Goal: Transaction & Acquisition: Purchase product/service

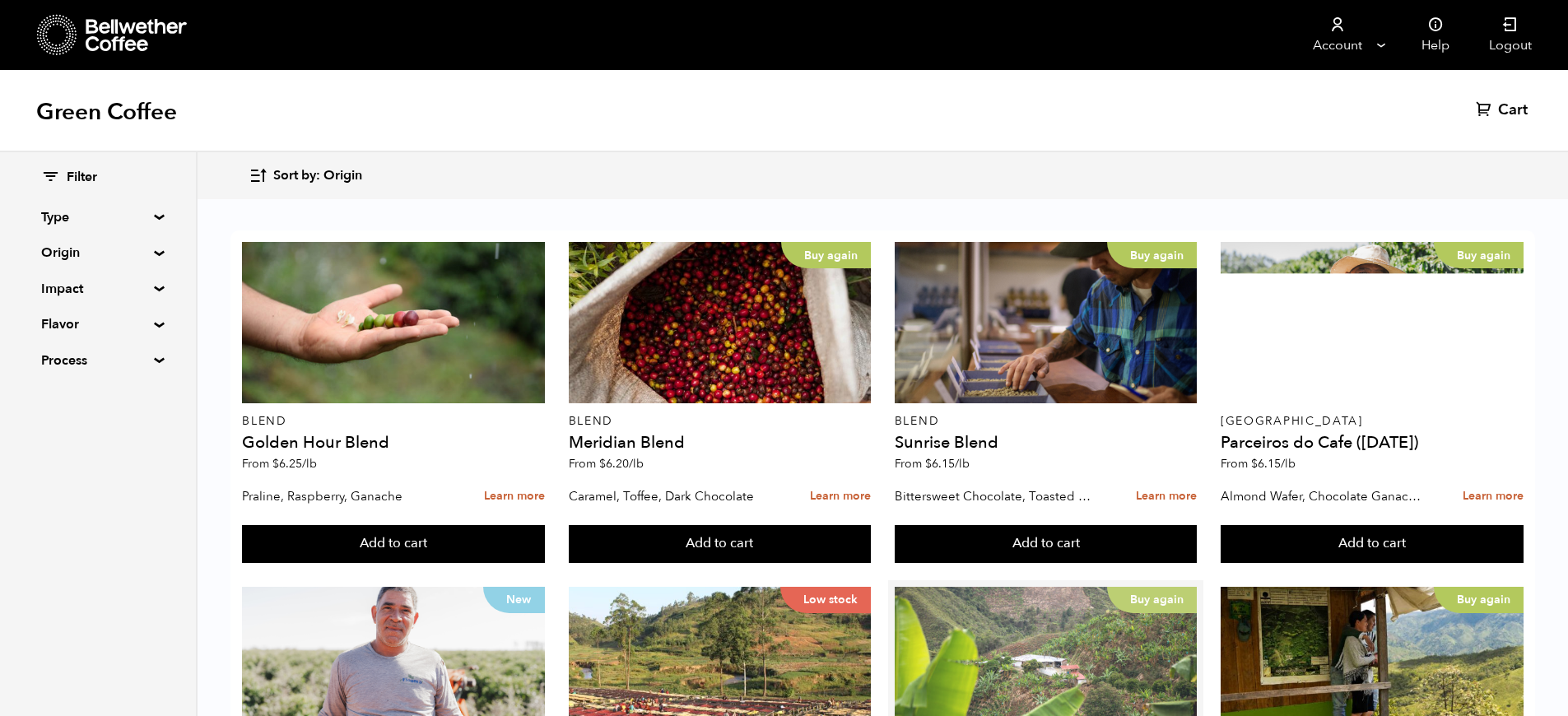
drag, startPoint x: 988, startPoint y: 671, endPoint x: 996, endPoint y: 678, distance: 10.6
click at [990, 674] on div "Buy again" at bounding box center [1046, 666] width 303 height 161
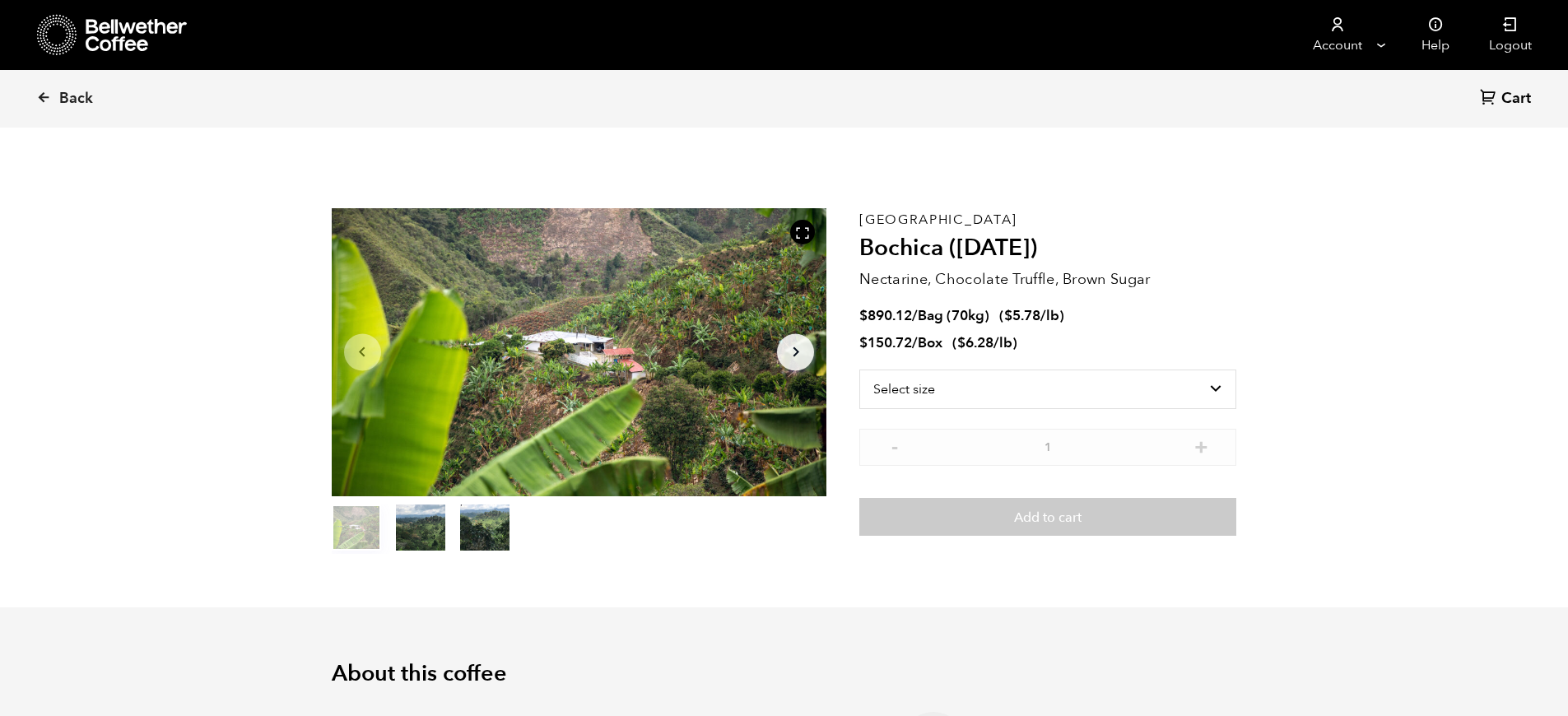
scroll to position [716, 877]
click at [51, 97] on icon at bounding box center [43, 97] width 15 height 15
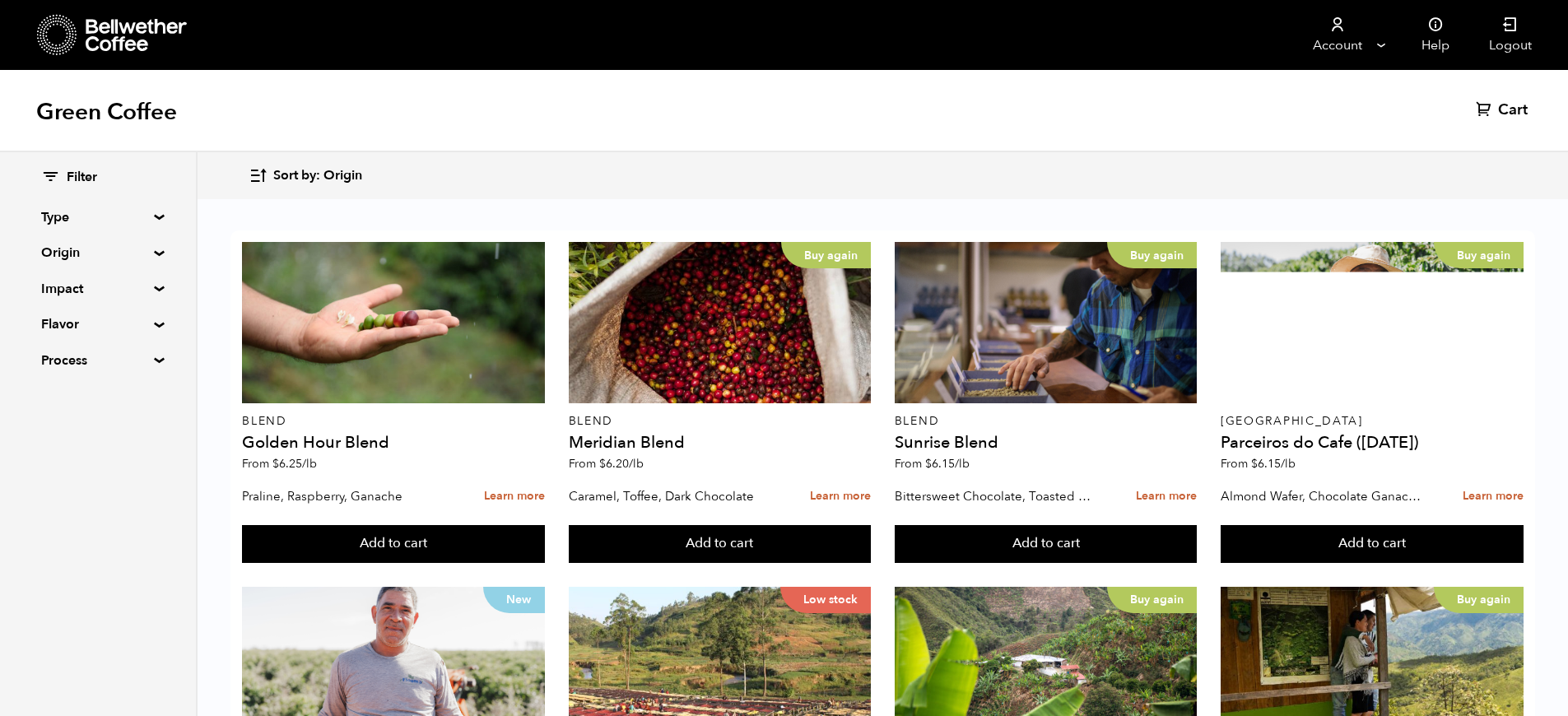
click at [59, 124] on h1 "Green Coffee" at bounding box center [106, 111] width 141 height 29
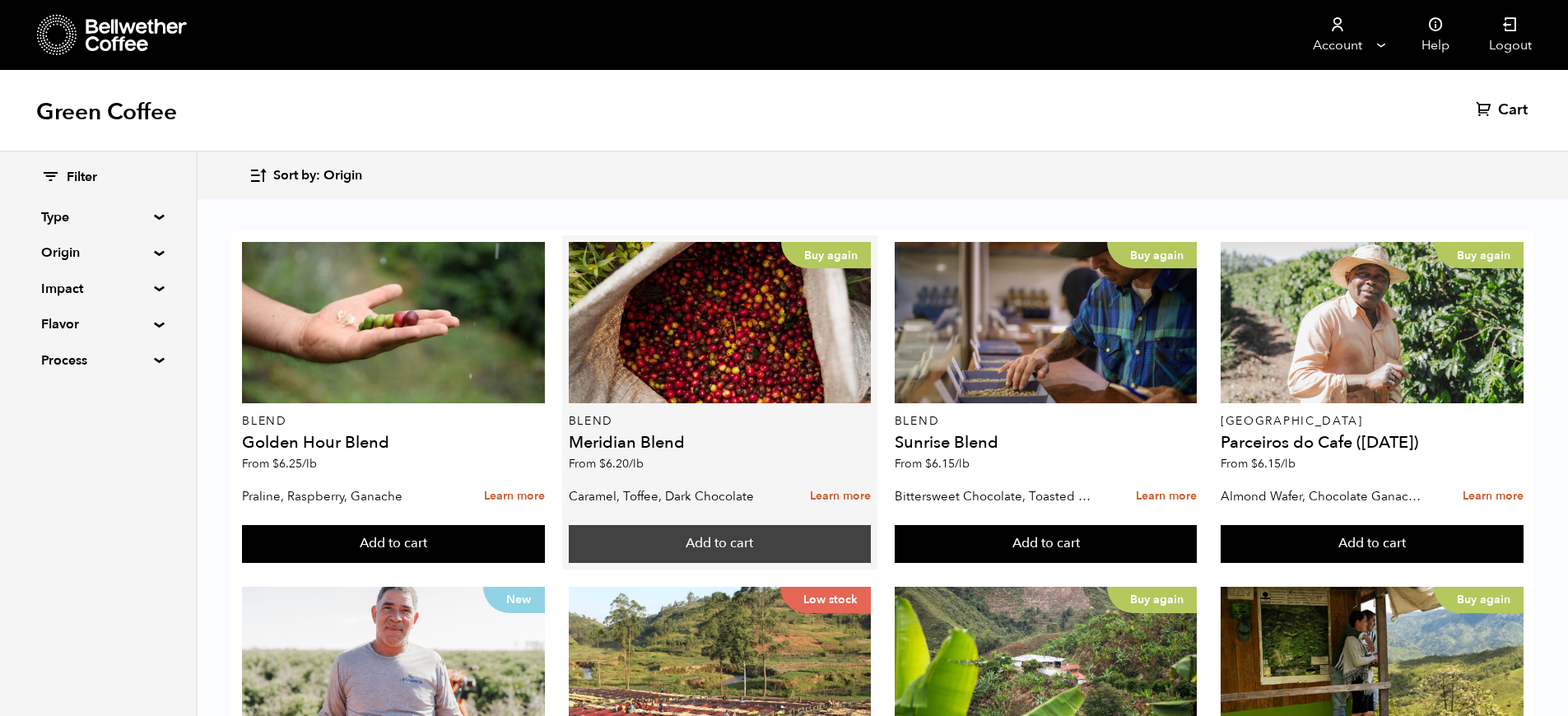
click at [719, 549] on button "Add to cart" at bounding box center [720, 543] width 303 height 38
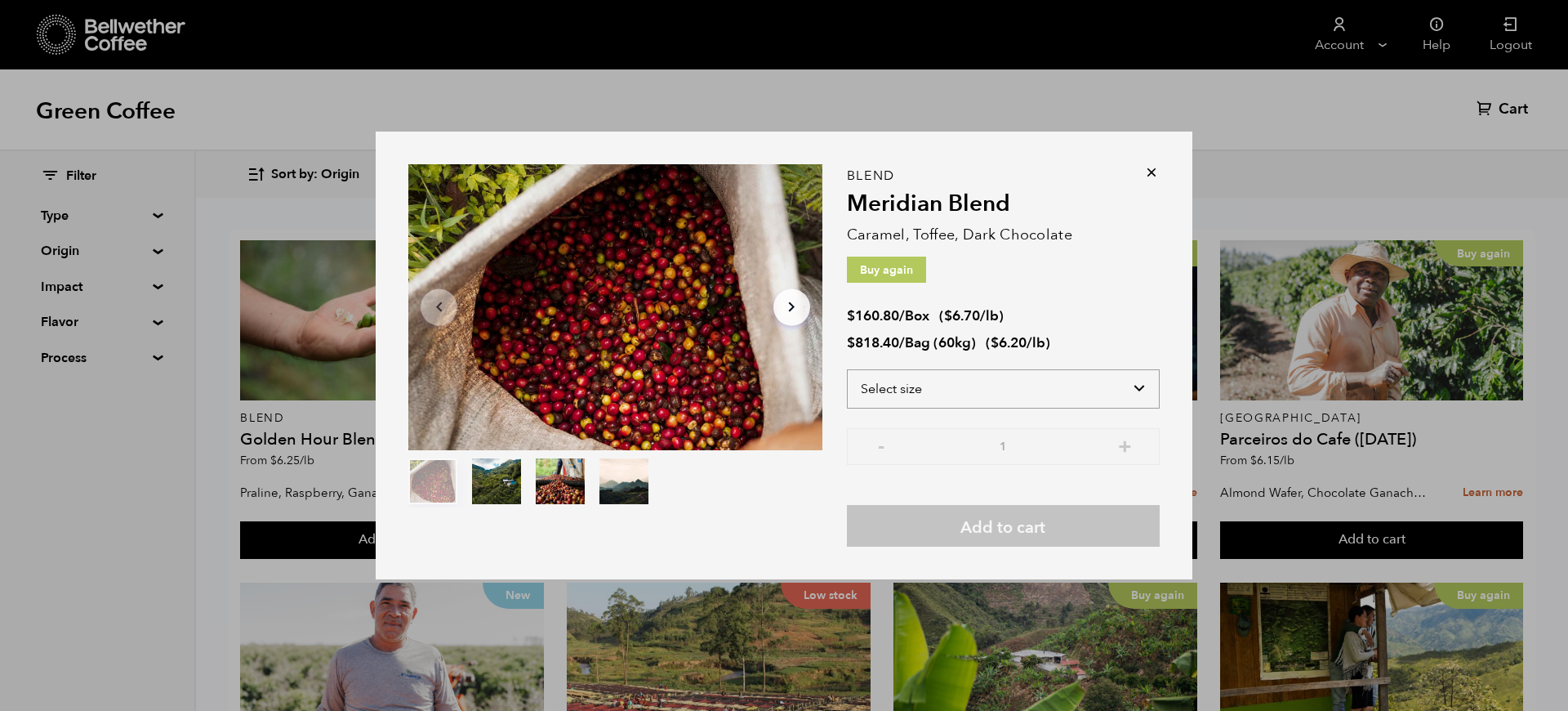
select select "bag-3"
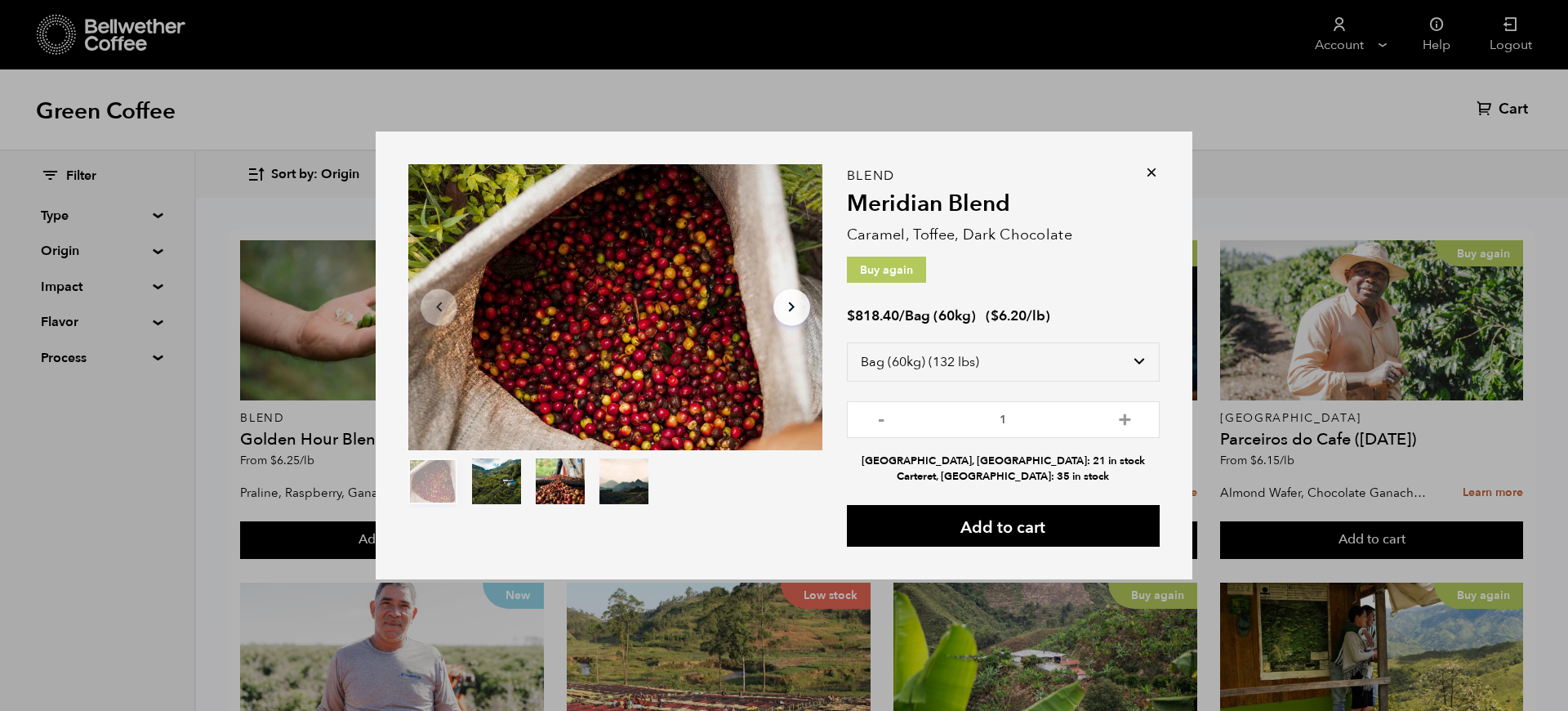
click at [183, 429] on div "Item 1 of 4 Arrow Left Arrow Right item 0 item 1 item 2 item 3 Item 1 of 4 Blen…" at bounding box center [784, 356] width 1568 height 711
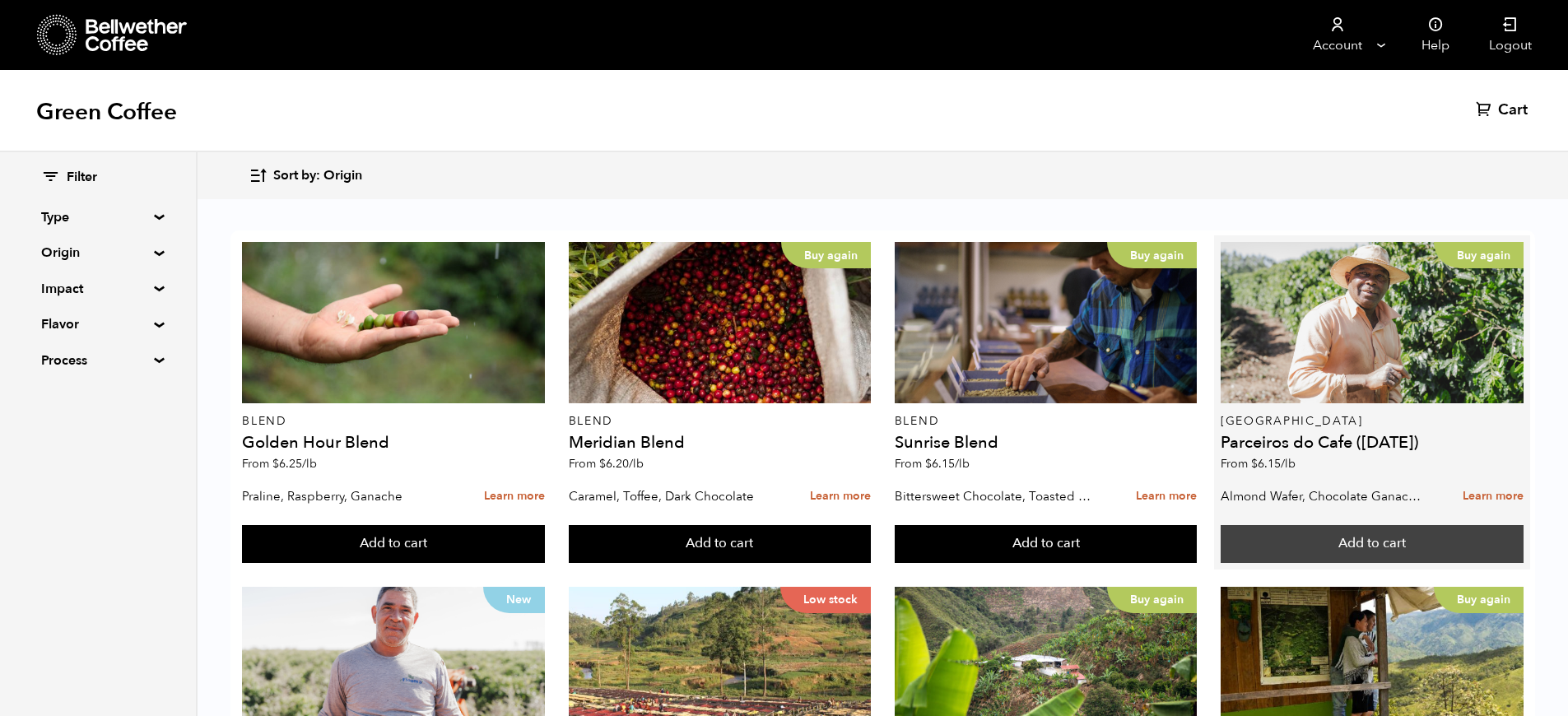
click at [1344, 546] on button "Add to cart" at bounding box center [1372, 543] width 303 height 38
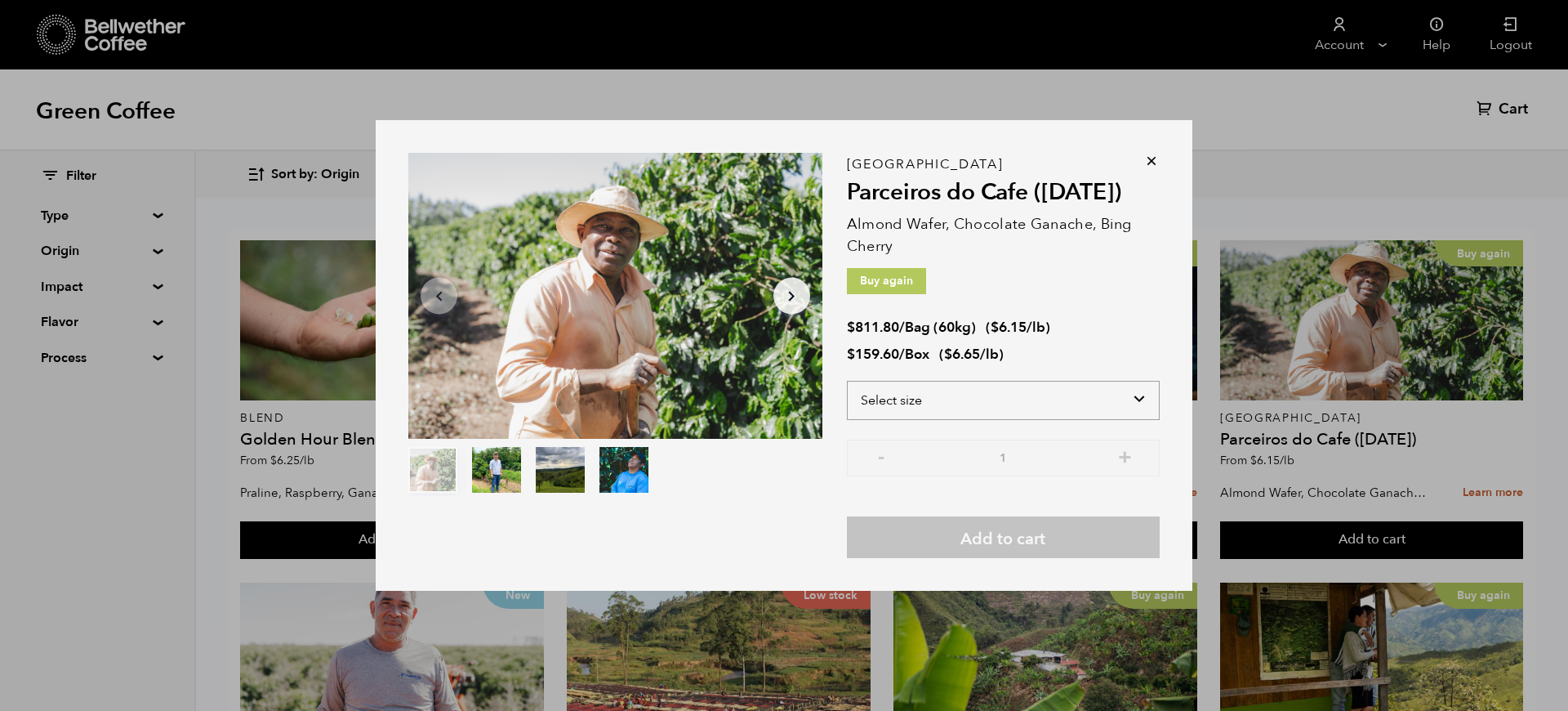
select select "box"
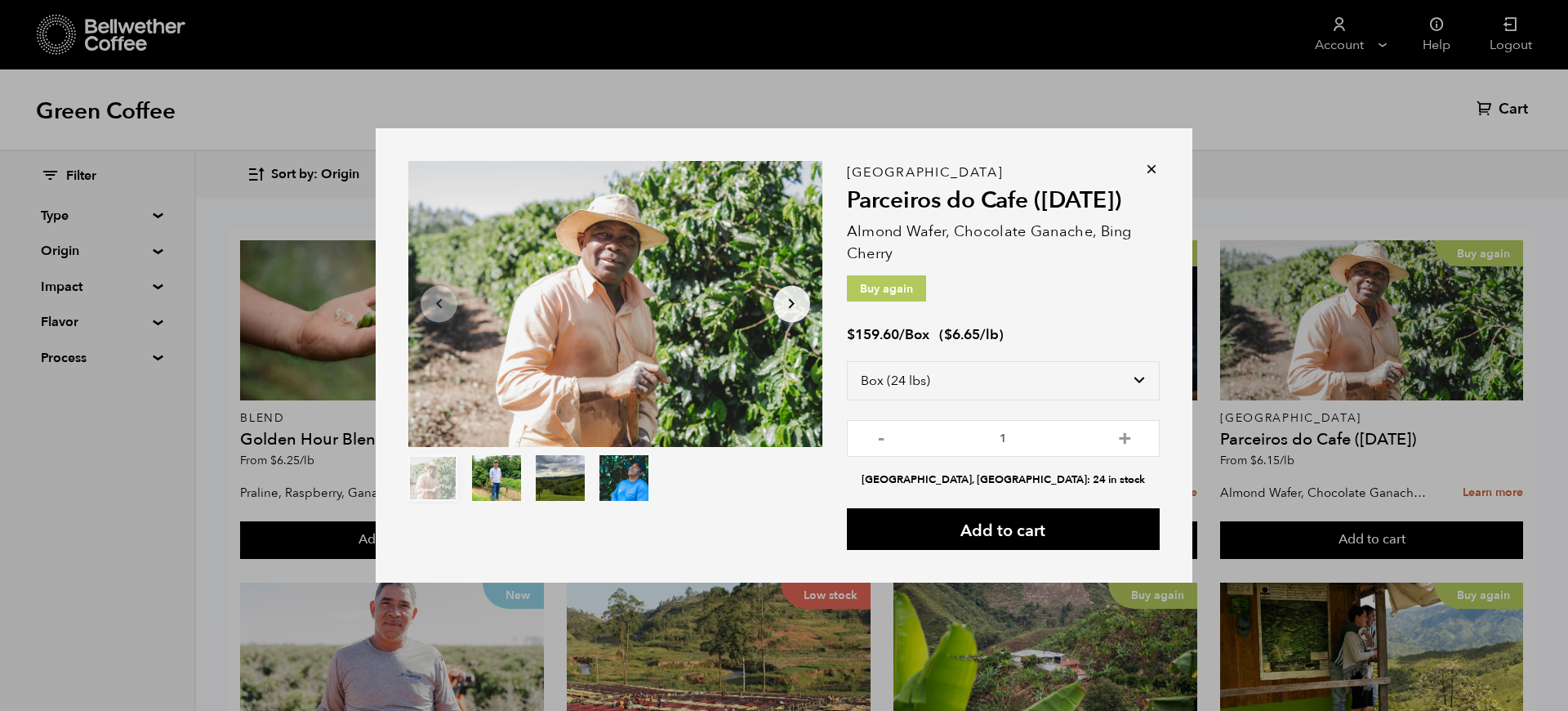
click at [181, 578] on div "Item 1 of 4 Arrow Left Arrow Right item 0 item 1 item 2 item 3 Item 1 of 4 Braz…" at bounding box center [784, 356] width 1568 height 711
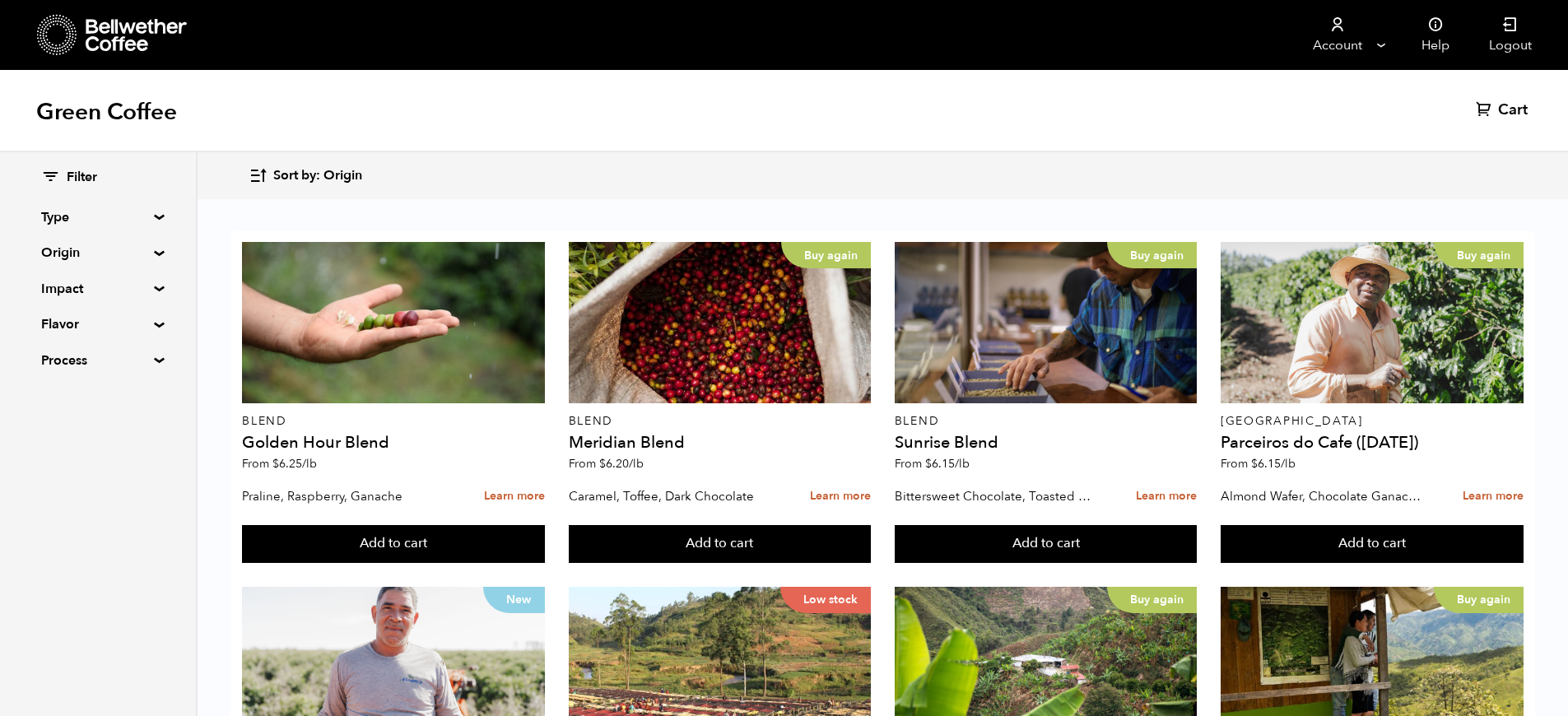
scroll to position [231, 0]
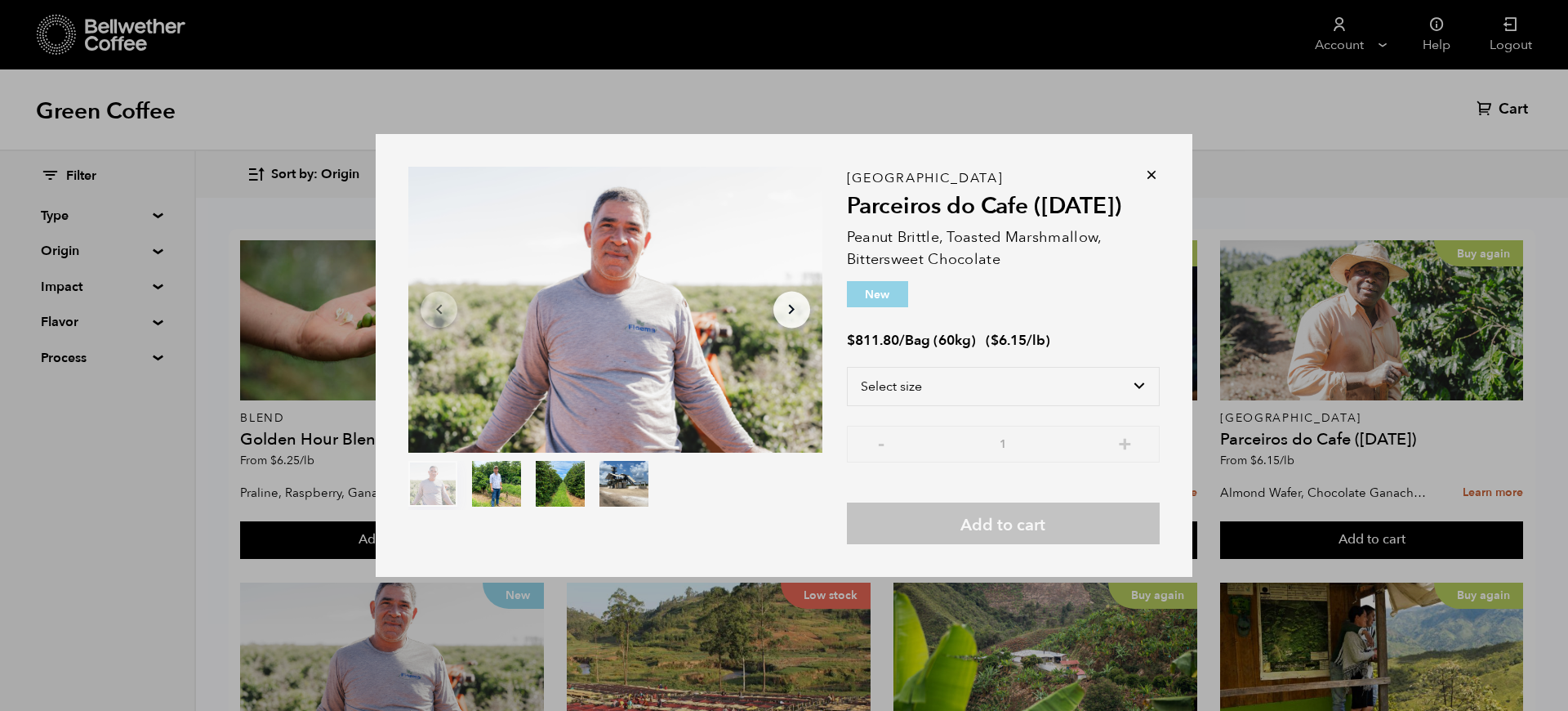
click at [249, 566] on div "Item 1 of 4 Arrow Left Arrow Right item 0 item 1 item 2 item 3 Item 1 of 4 Braz…" at bounding box center [784, 356] width 1568 height 711
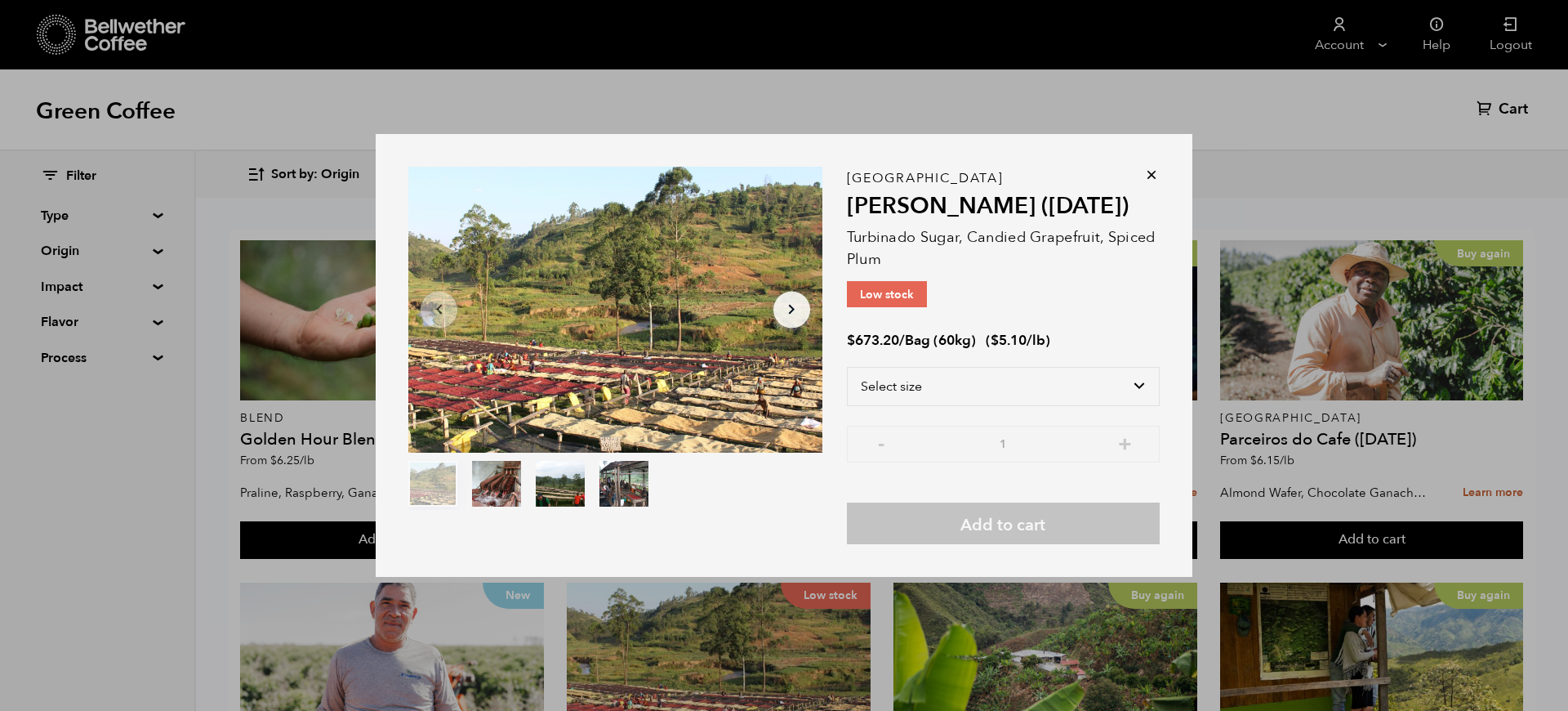
click at [106, 532] on div "Item 1 of 4 Arrow Left Arrow Right item 0 item 1 item 2 item 3 Item 1 of 4 Buru…" at bounding box center [784, 356] width 1568 height 711
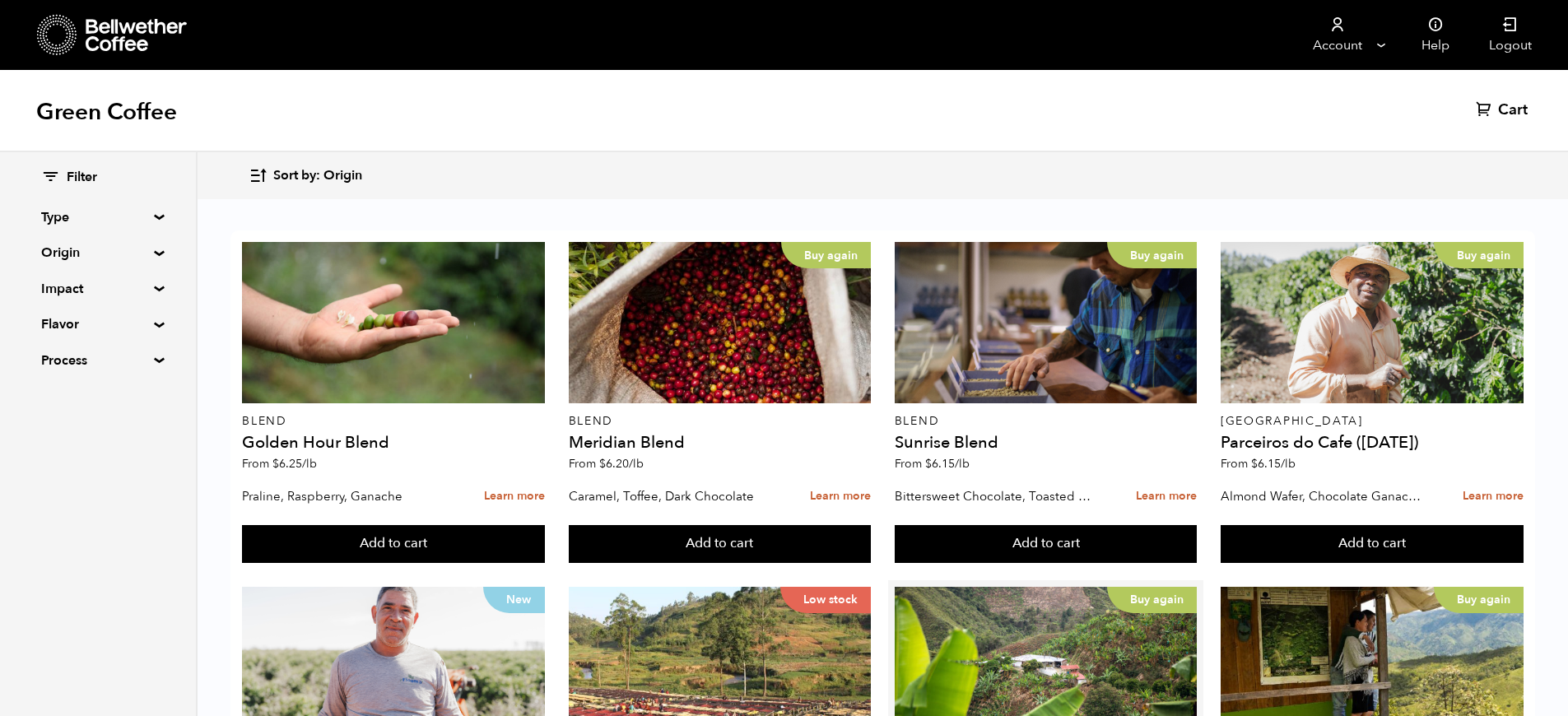
scroll to position [393, 0]
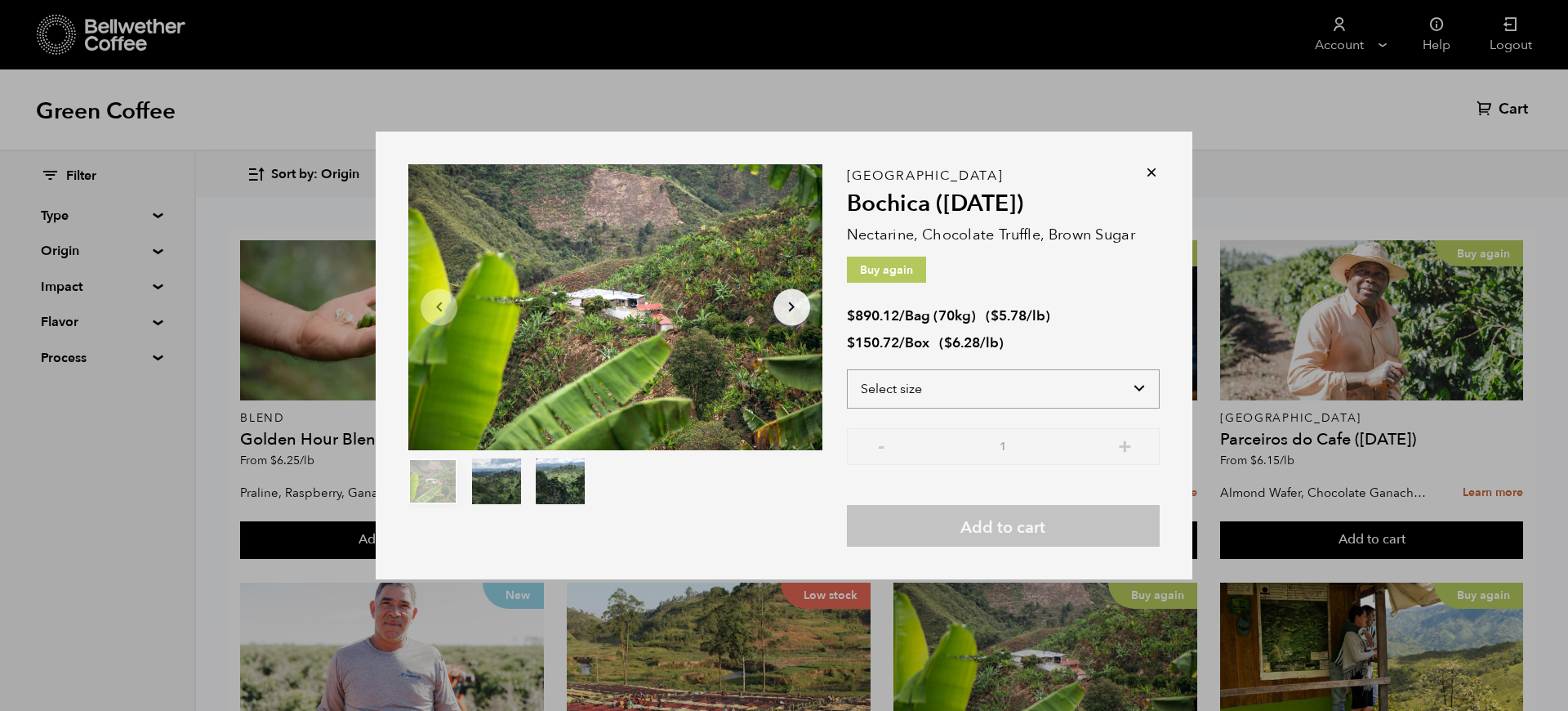
select select "box"
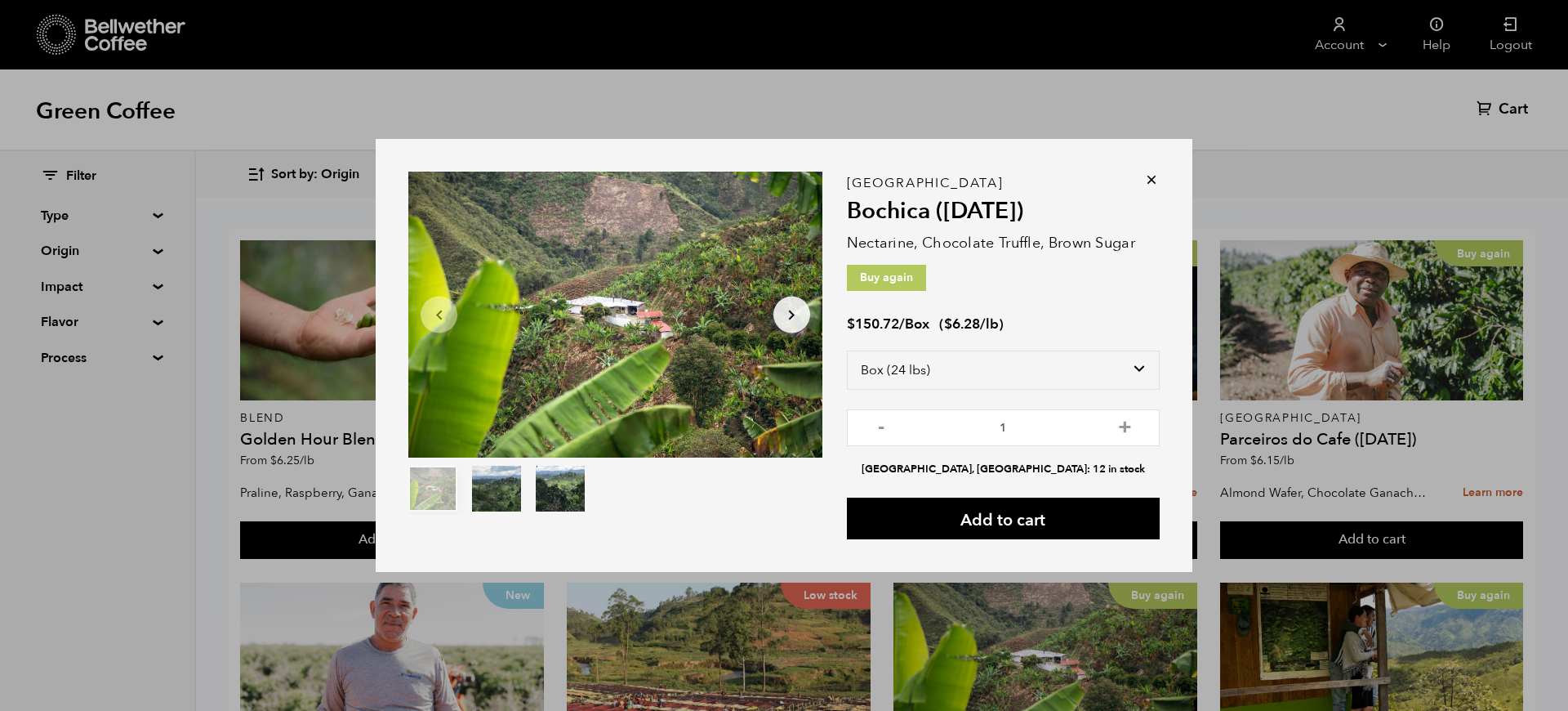
click at [74, 435] on div "Item 1 of 3 Arrow Left Arrow Right item 0 item 1 item 2 Item 1 of 3 Colombia Bo…" at bounding box center [784, 356] width 1568 height 711
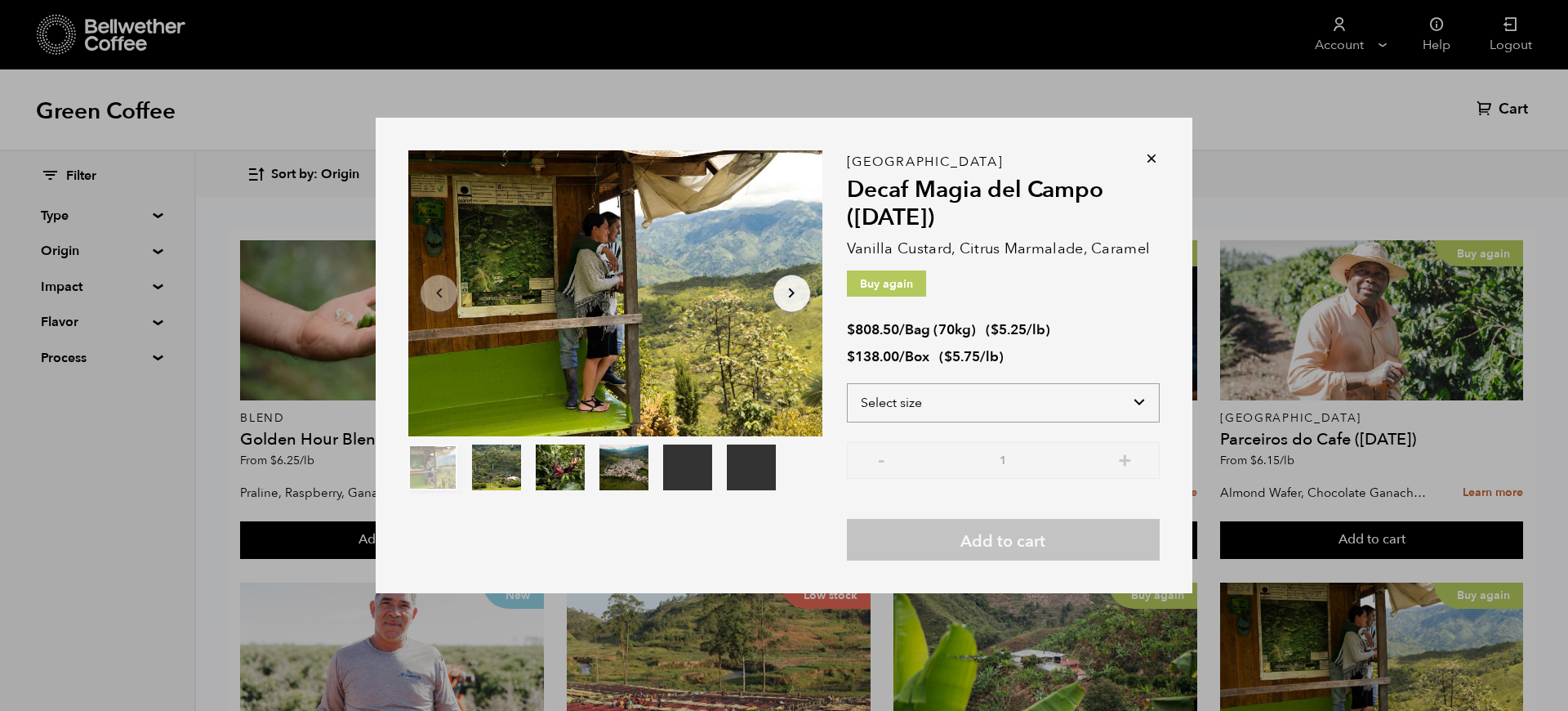
select select "box"
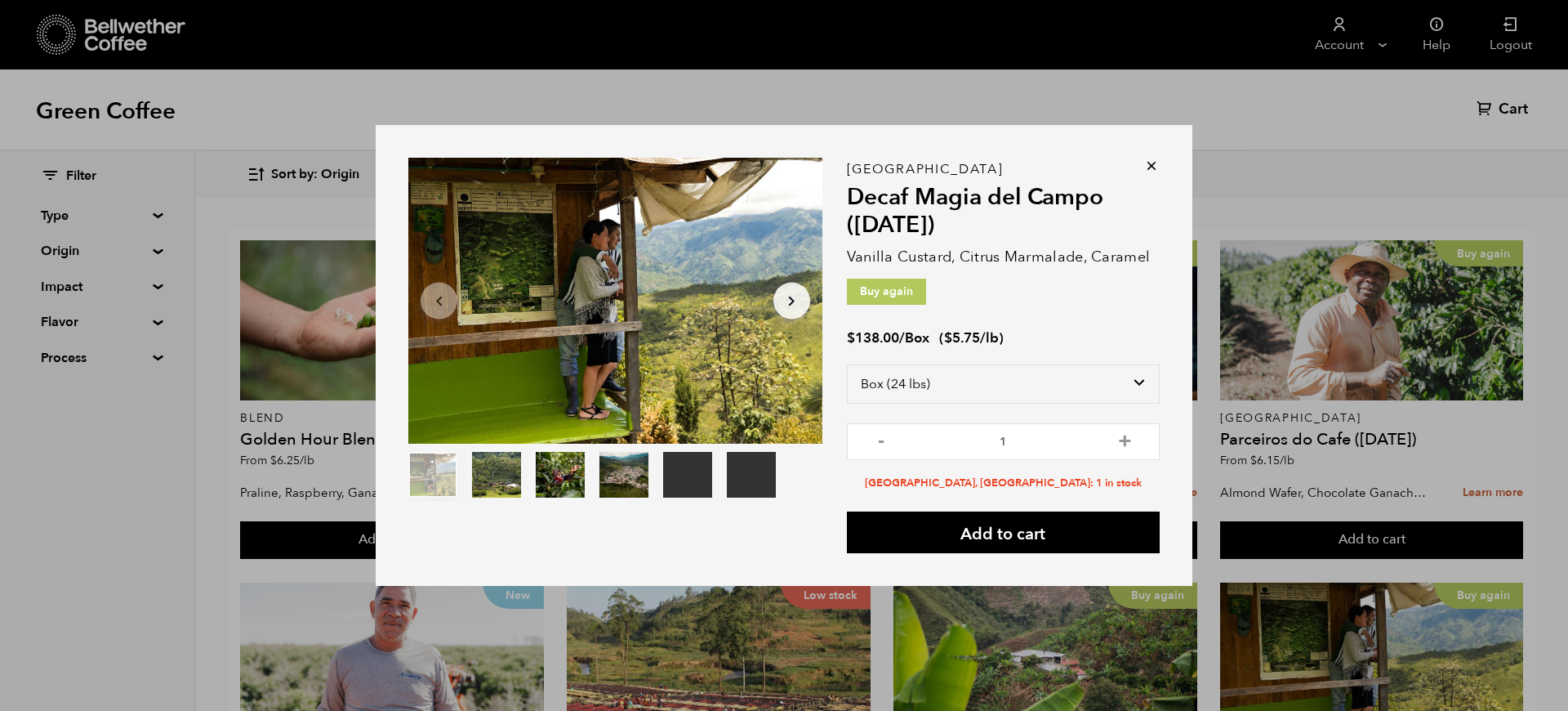
click at [47, 504] on div "Your browser does not support the video tag. Your browser does not support the …" at bounding box center [784, 356] width 1568 height 711
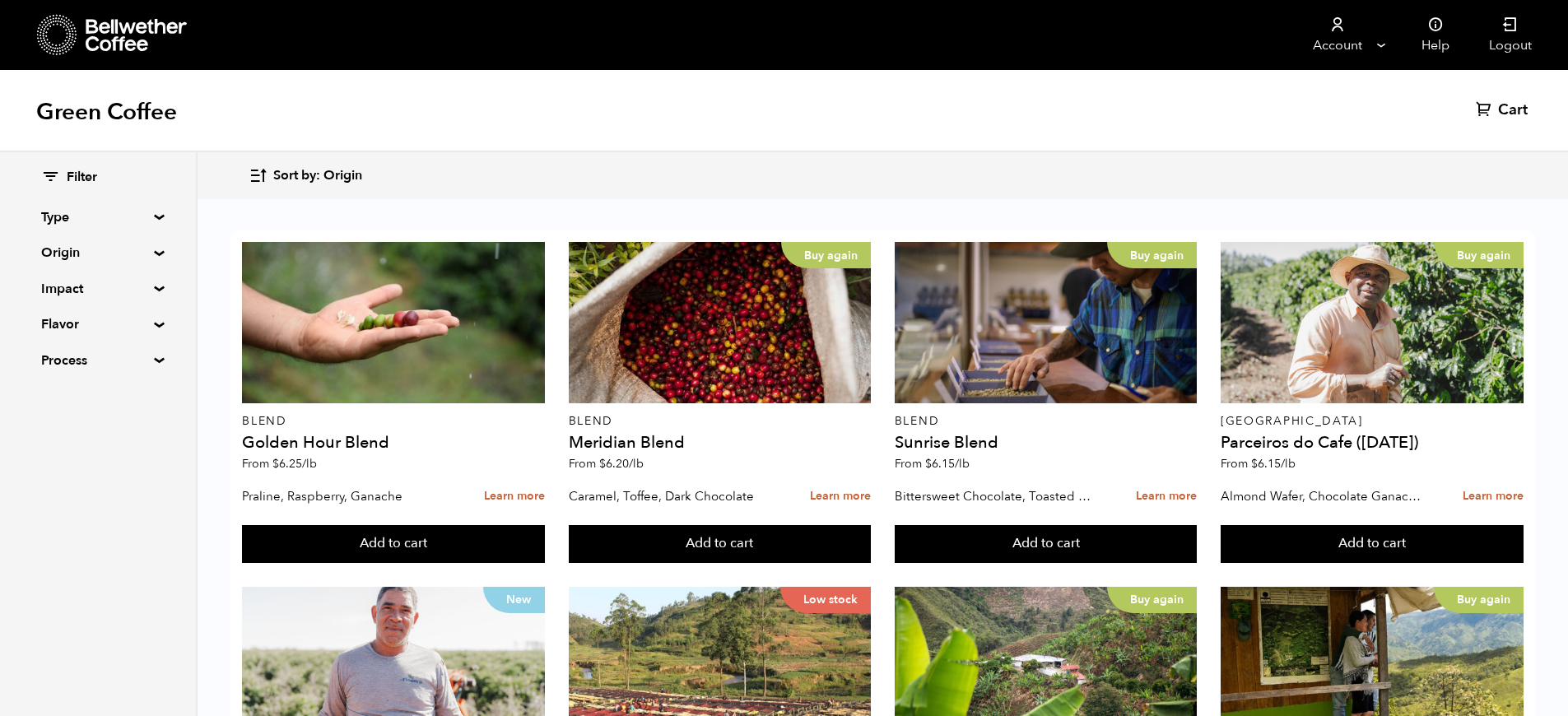
scroll to position [678, 0]
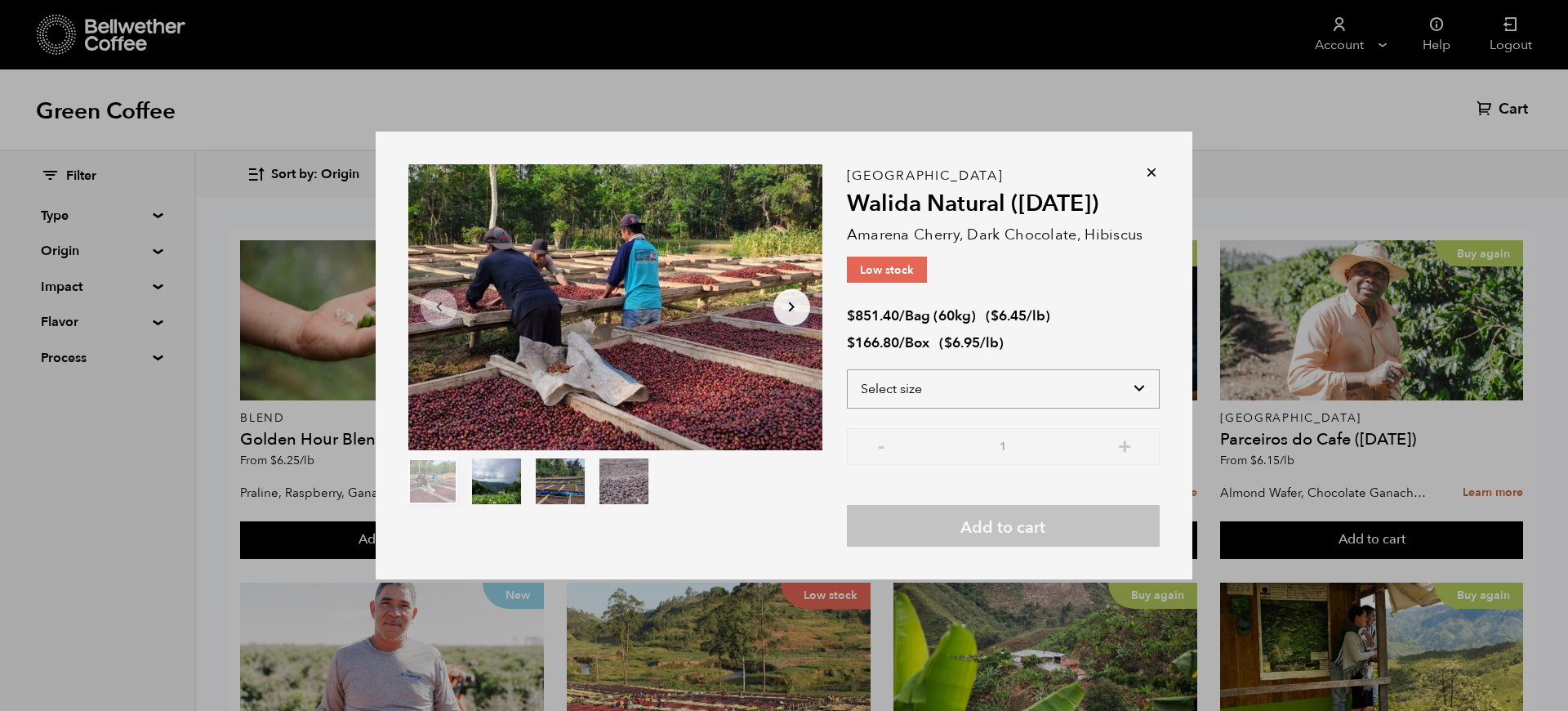
select select "box"
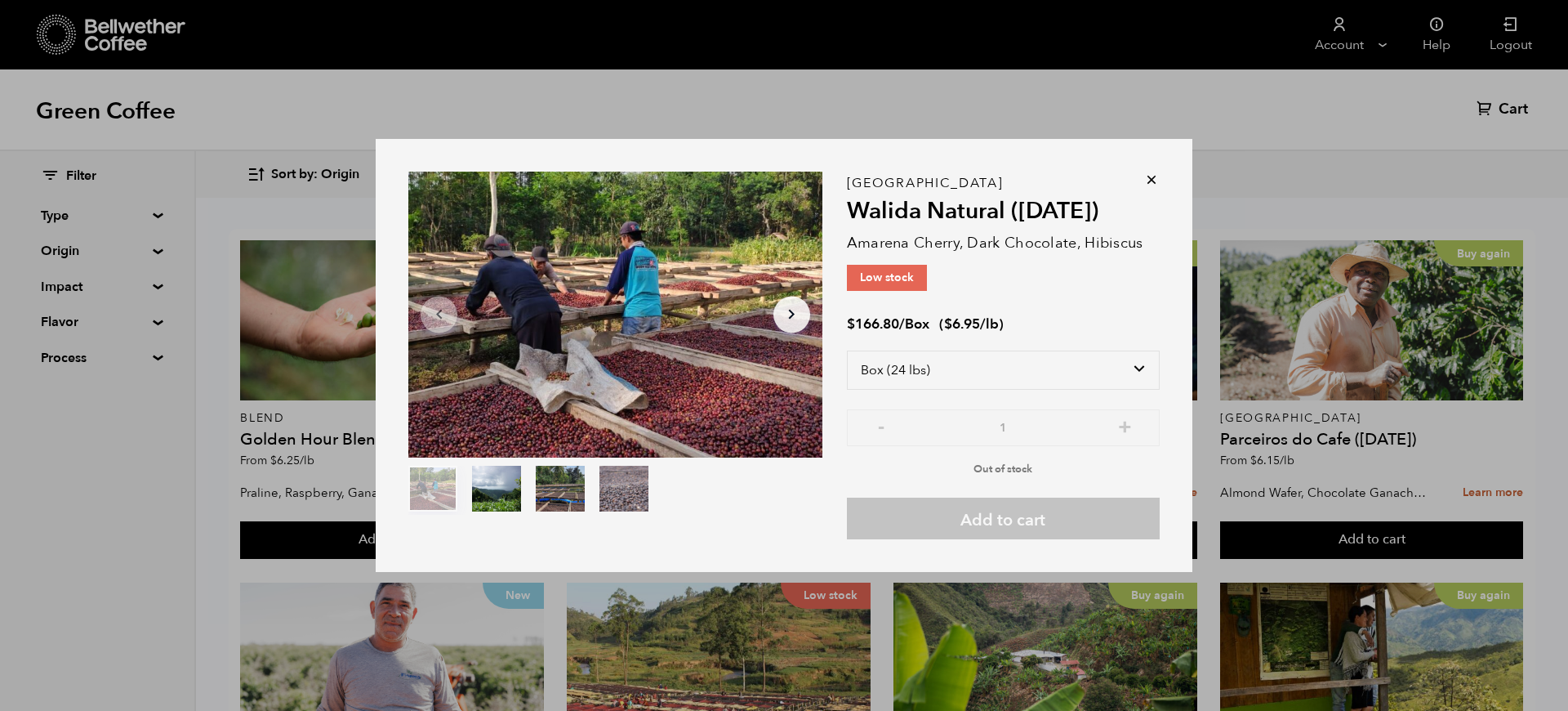
click at [107, 480] on div "Item 1 of 4 Arrow Left Arrow Right item 0 item 1 item 2 item 3 Item 1 of 4 East…" at bounding box center [784, 356] width 1568 height 711
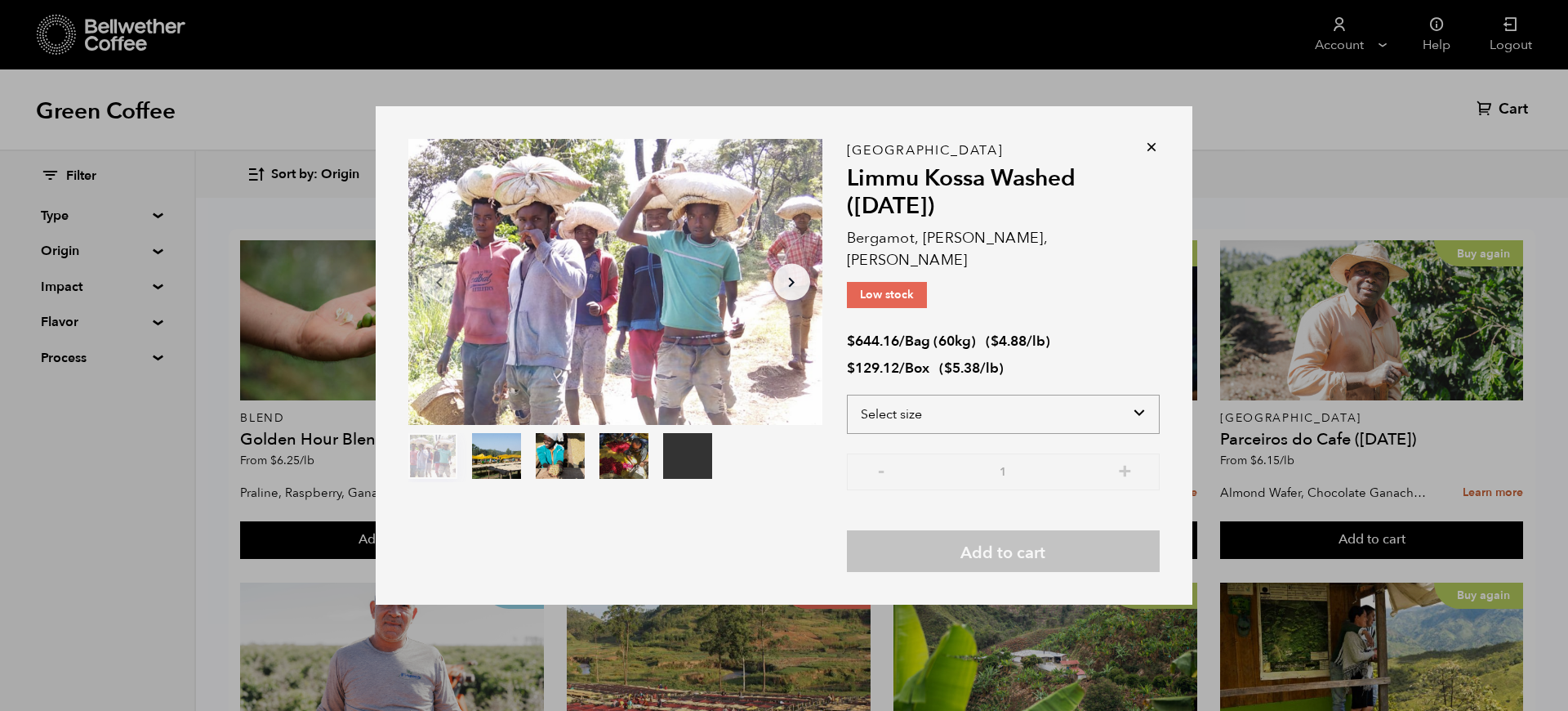
select select "box"
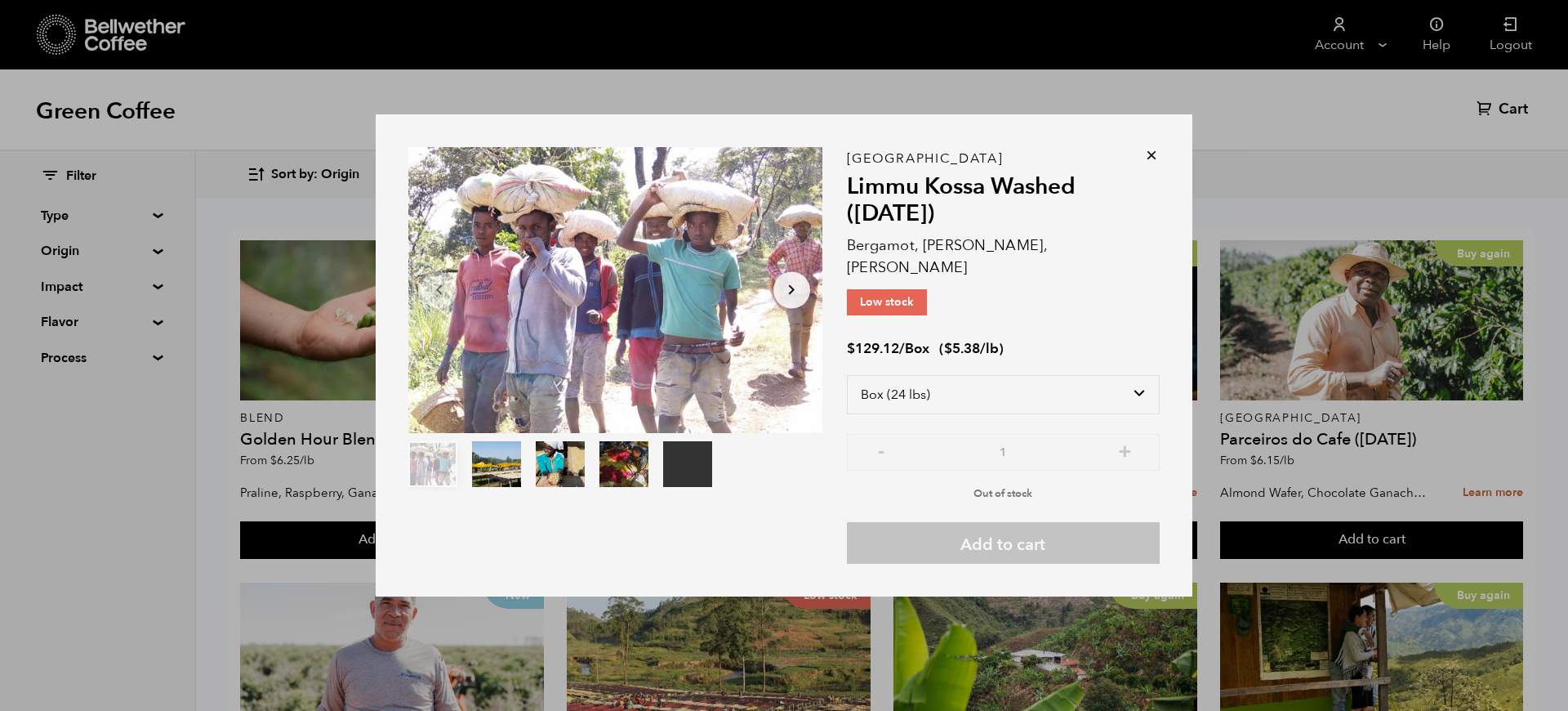
click at [83, 632] on div "Your browser does not support the video tag. Item 1 of 5 Your browser does not …" at bounding box center [784, 356] width 1568 height 711
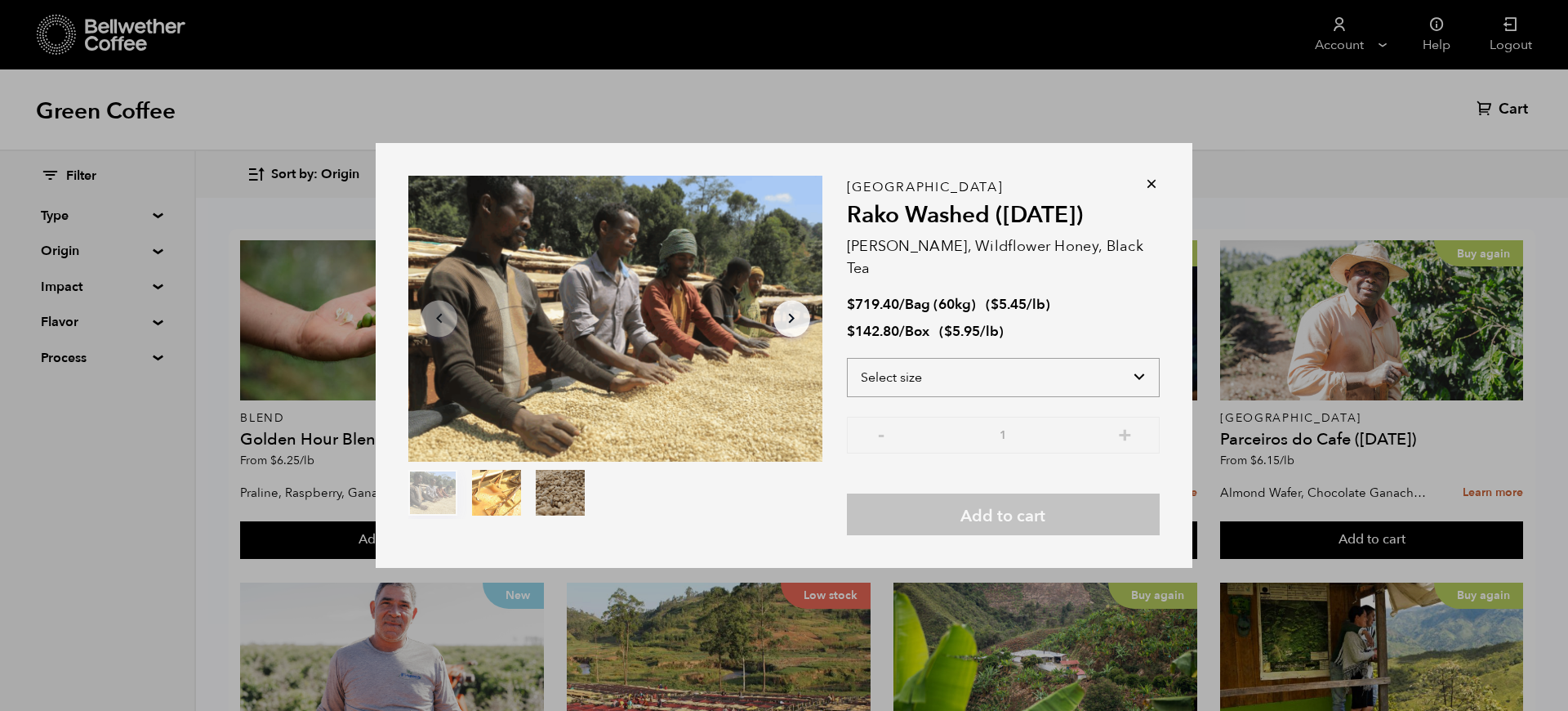
select select "box"
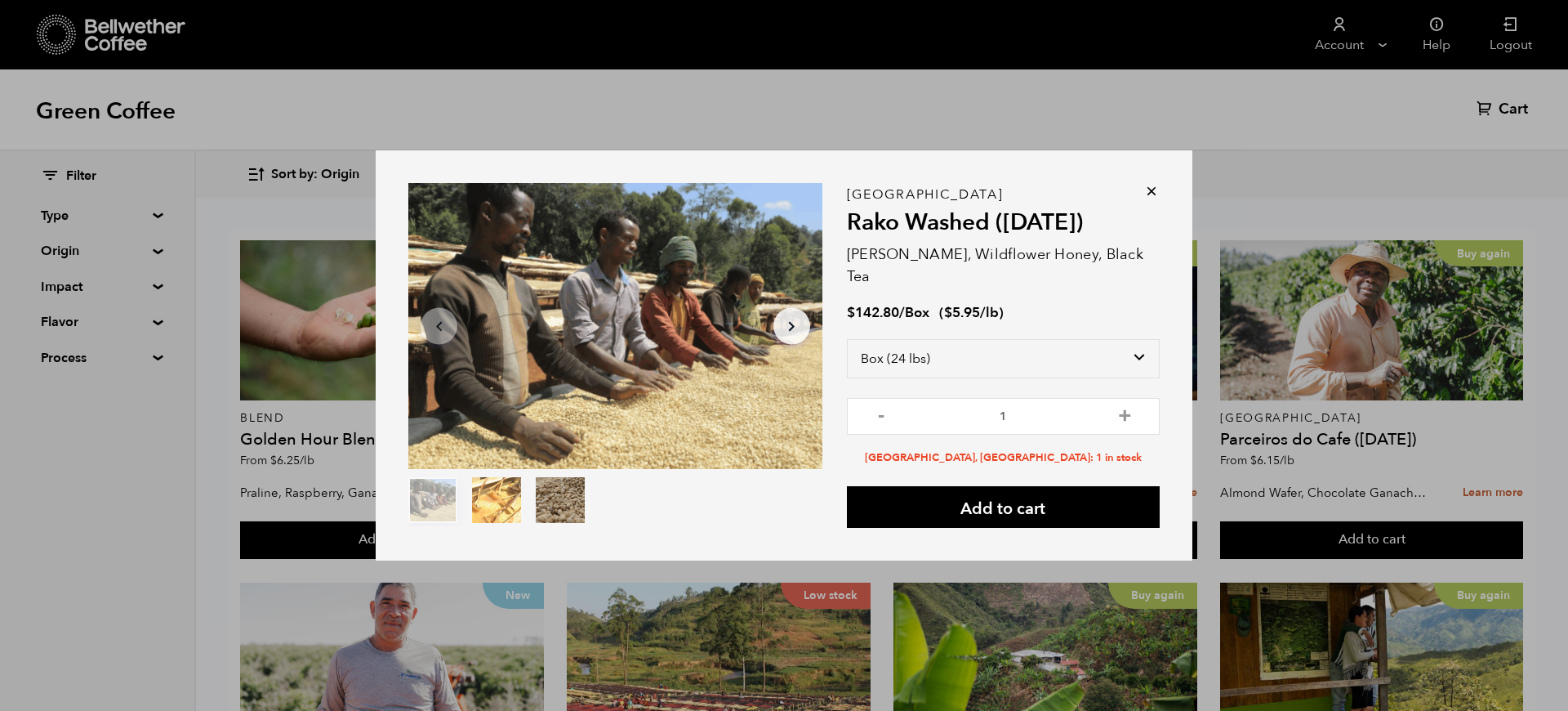
click at [174, 513] on div "Item 1 of 3 Arrow Left Arrow Right item 0 item 1 item 2 Item 1 of 3 Ethiopia Ra…" at bounding box center [784, 356] width 1568 height 711
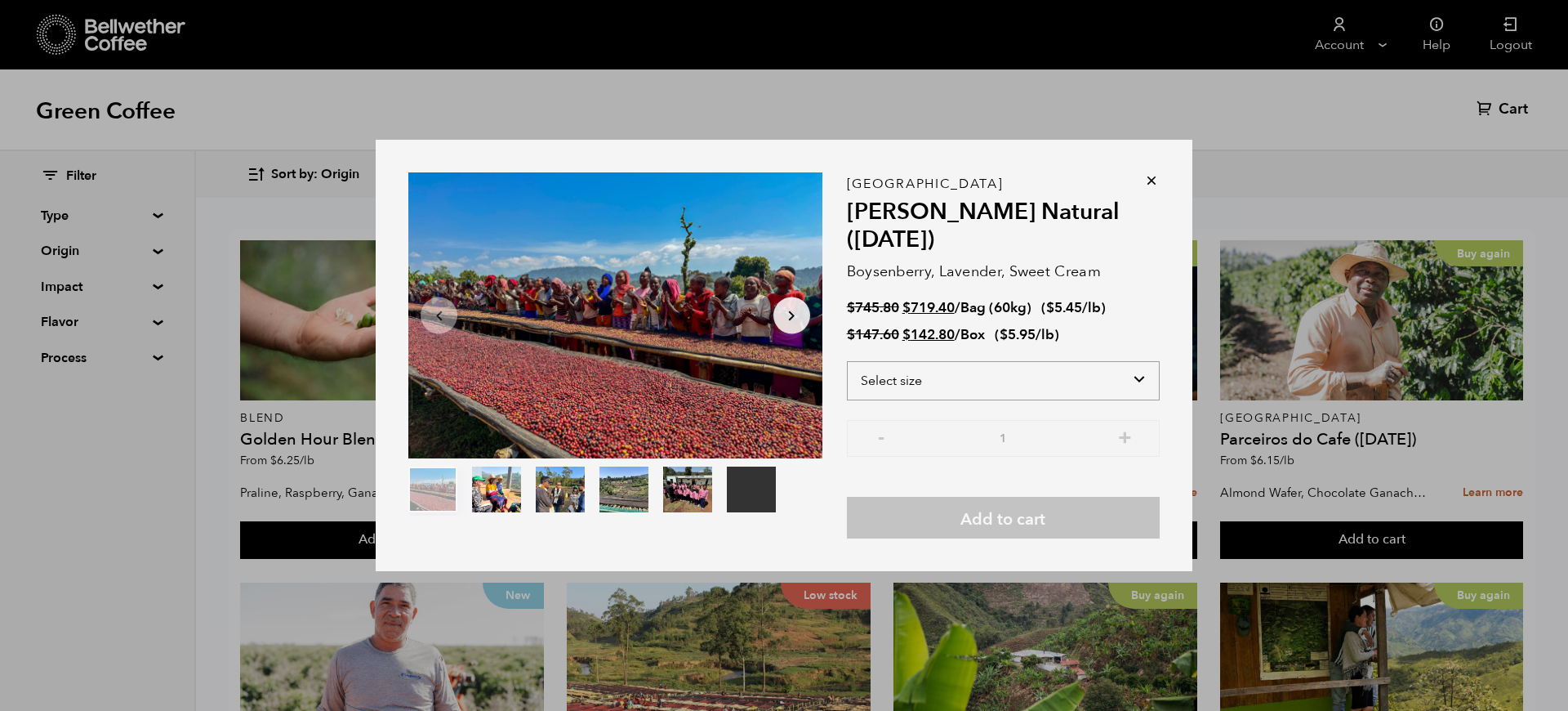
select select "box"
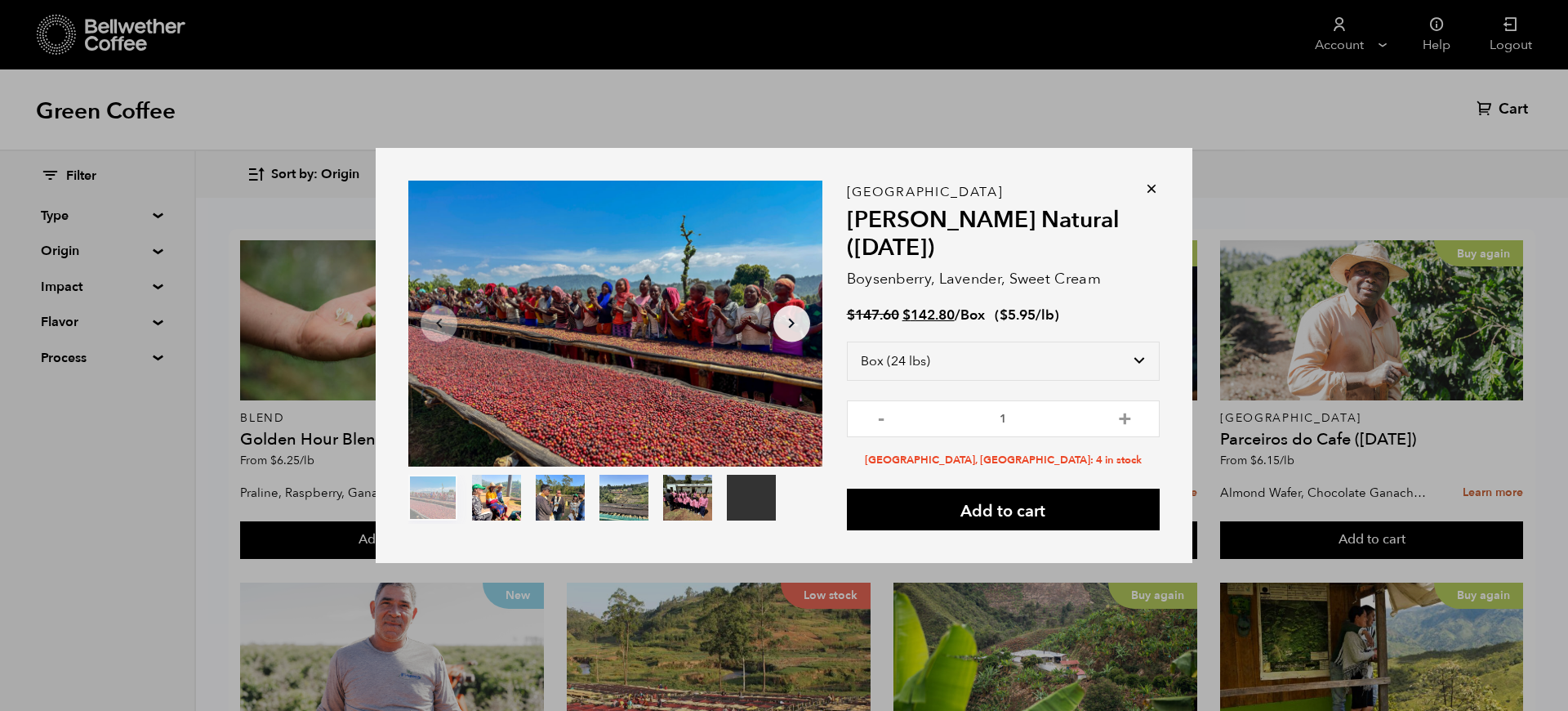
click at [709, 365] on div at bounding box center [615, 324] width 414 height 286
click at [101, 469] on div "Your browser does not support the video tag. Item 1 of 6 Your browser does not …" at bounding box center [784, 356] width 1568 height 711
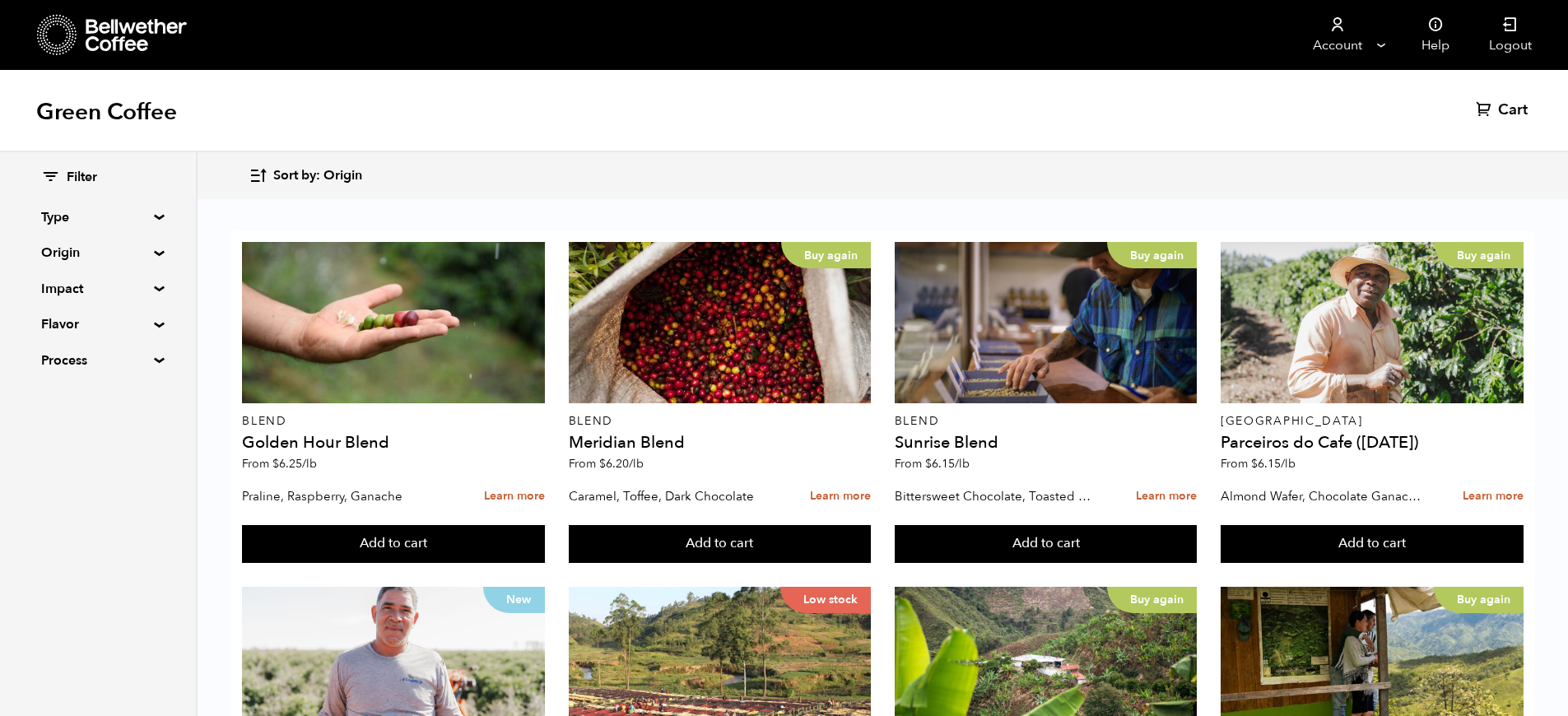
scroll to position [1043, 0]
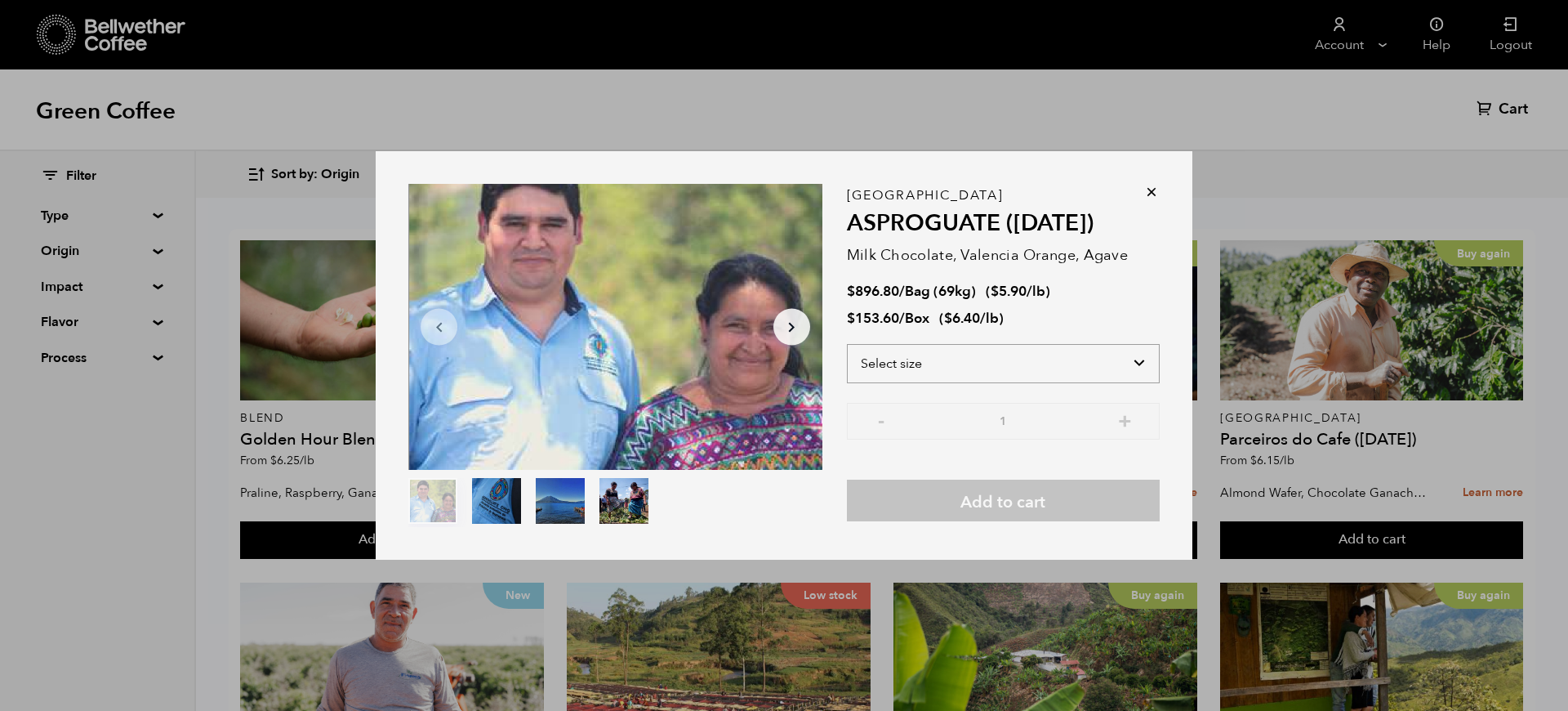
select select "box"
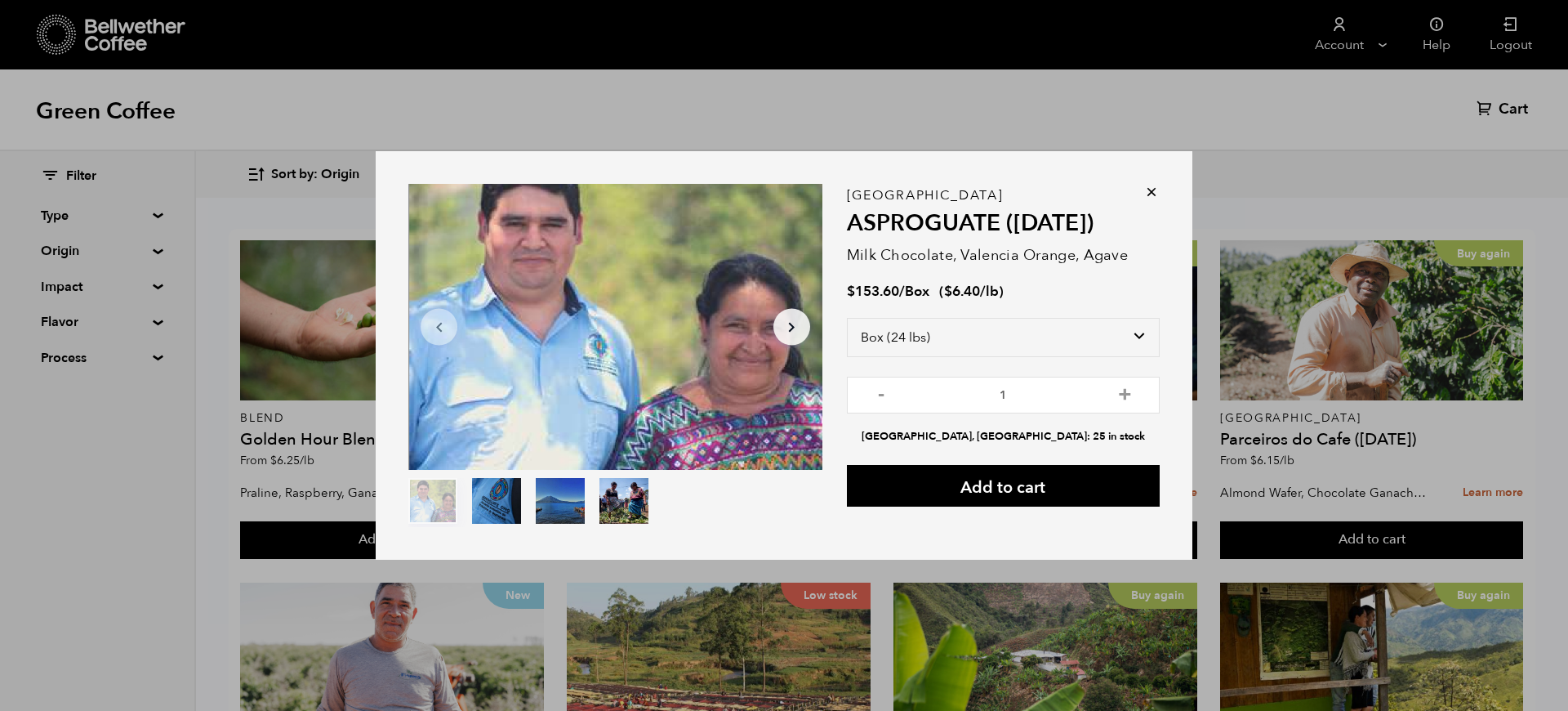
click at [111, 442] on div "Item 1 of 4 Arrow Left Arrow Right item 0 item 1 item 2 item 3 Item 1 of 4 Guat…" at bounding box center [784, 356] width 1568 height 711
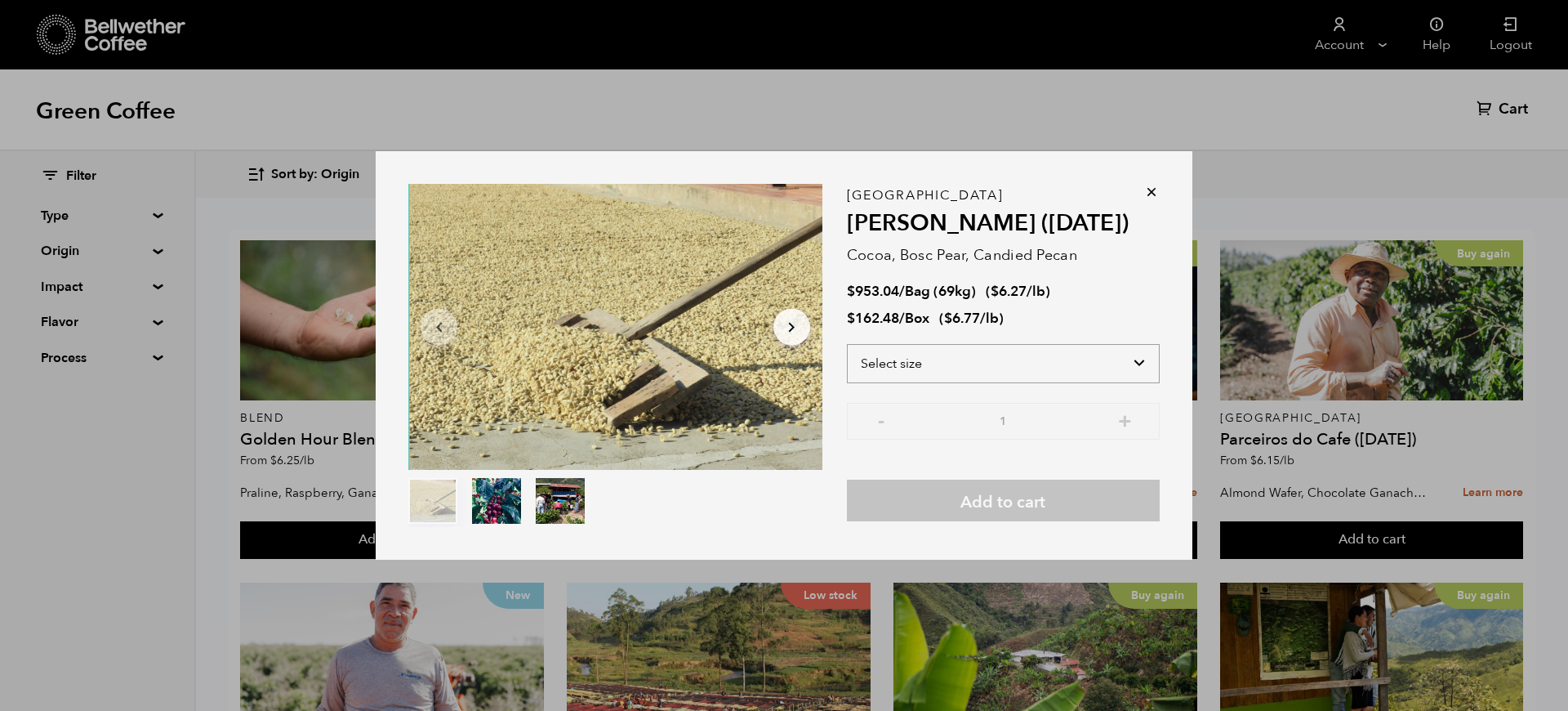
select select "box"
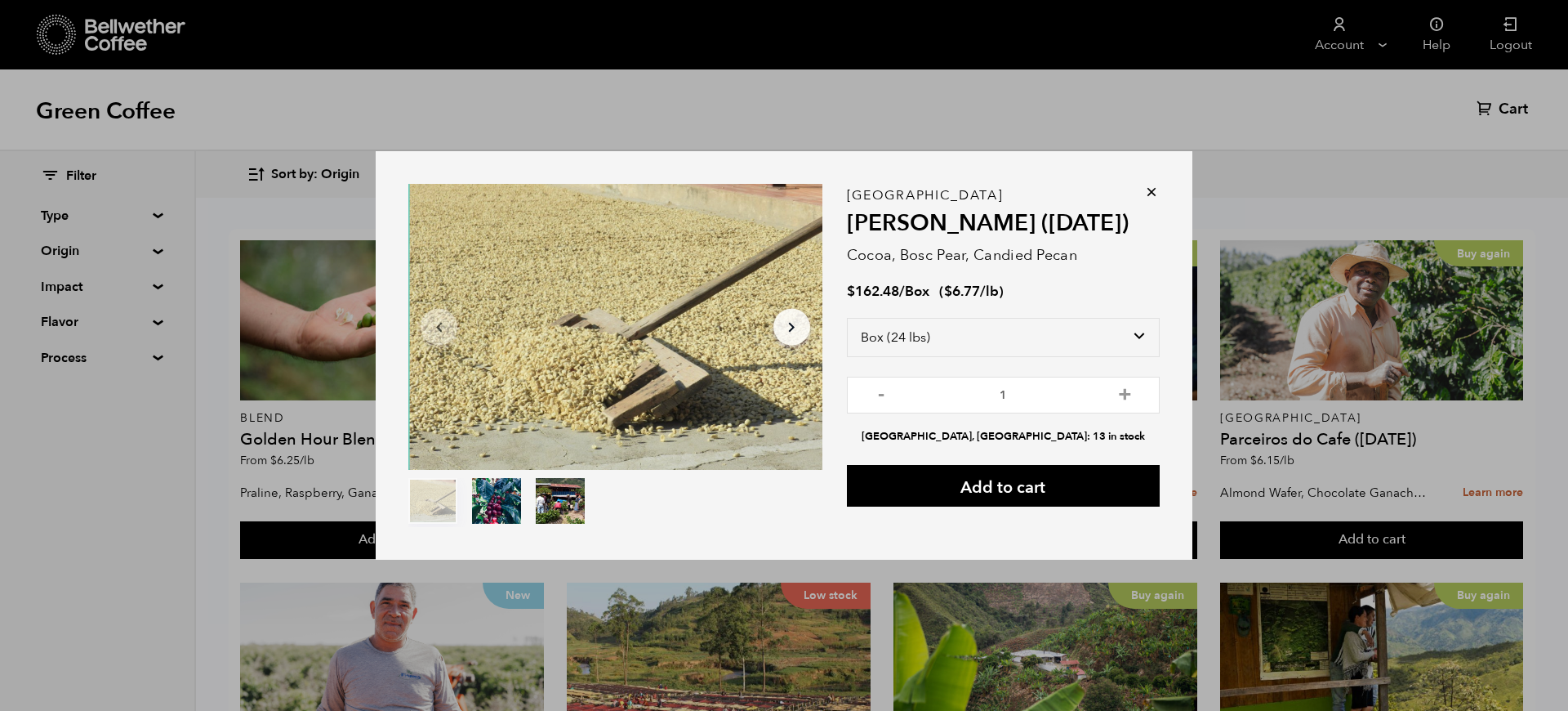
click at [120, 510] on div "Item 1 of 3 Arrow Left Arrow Right item 0 item 1 item 2 Item 1 of 3 Guatemala F…" at bounding box center [784, 356] width 1568 height 711
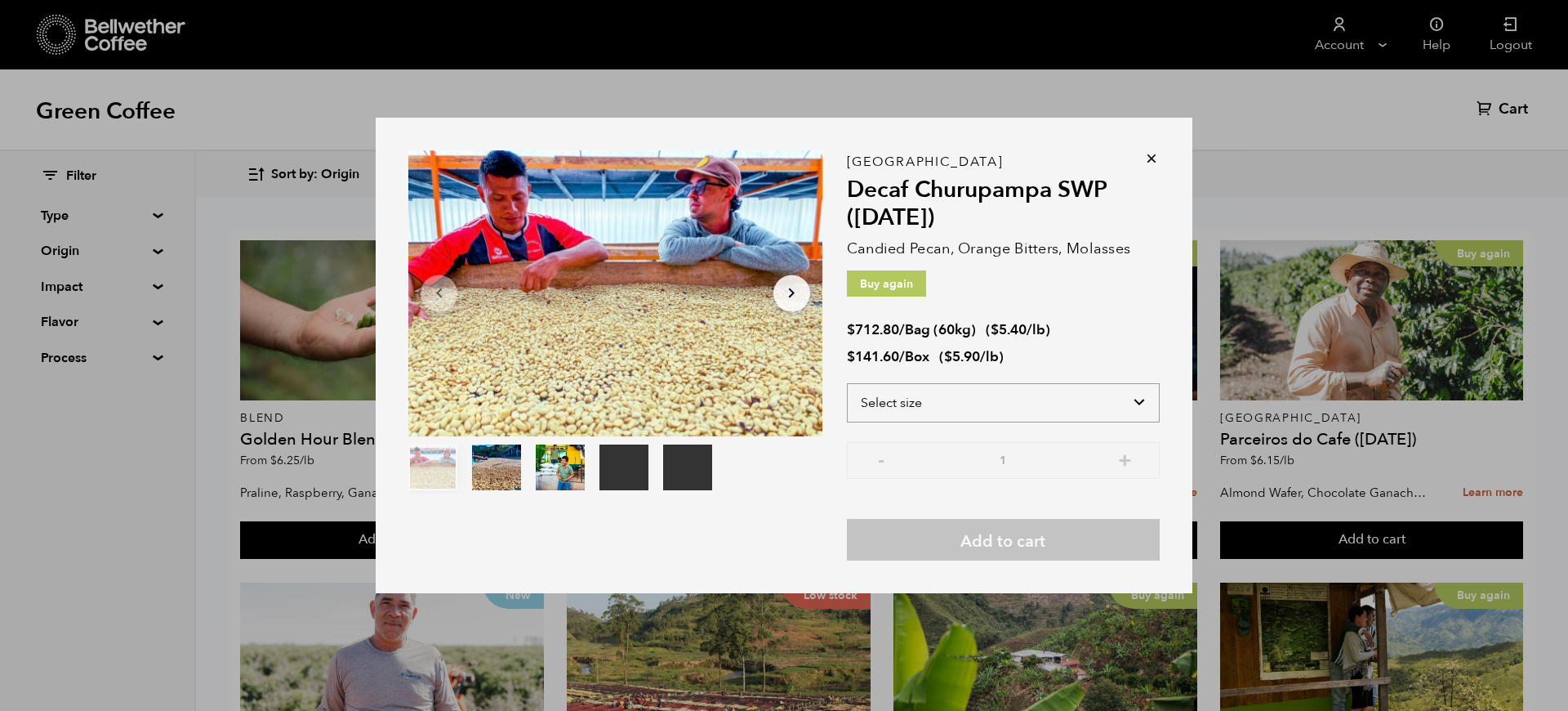
select select "box"
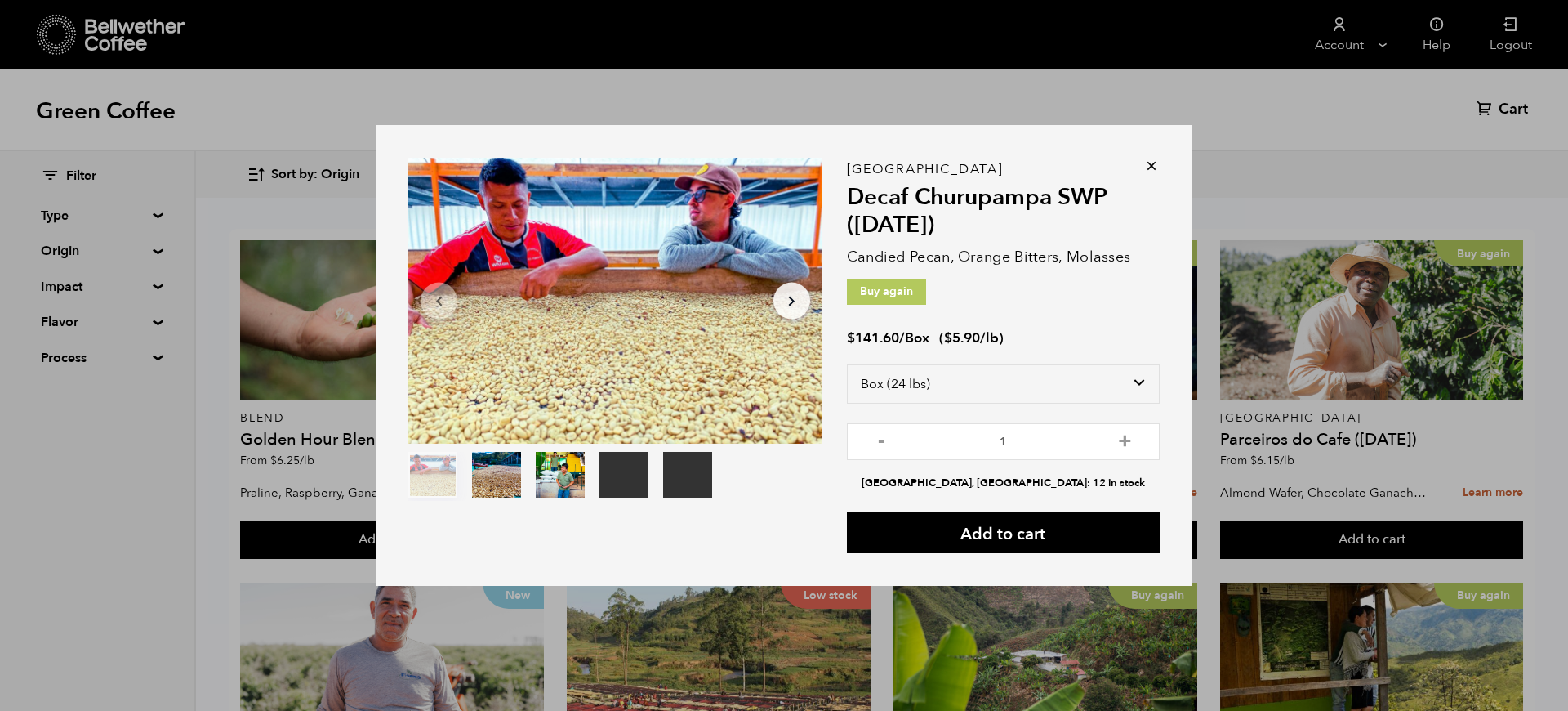
click at [119, 497] on div "Your browser does not support the video tag. Your browser does not support the …" at bounding box center [784, 356] width 1568 height 711
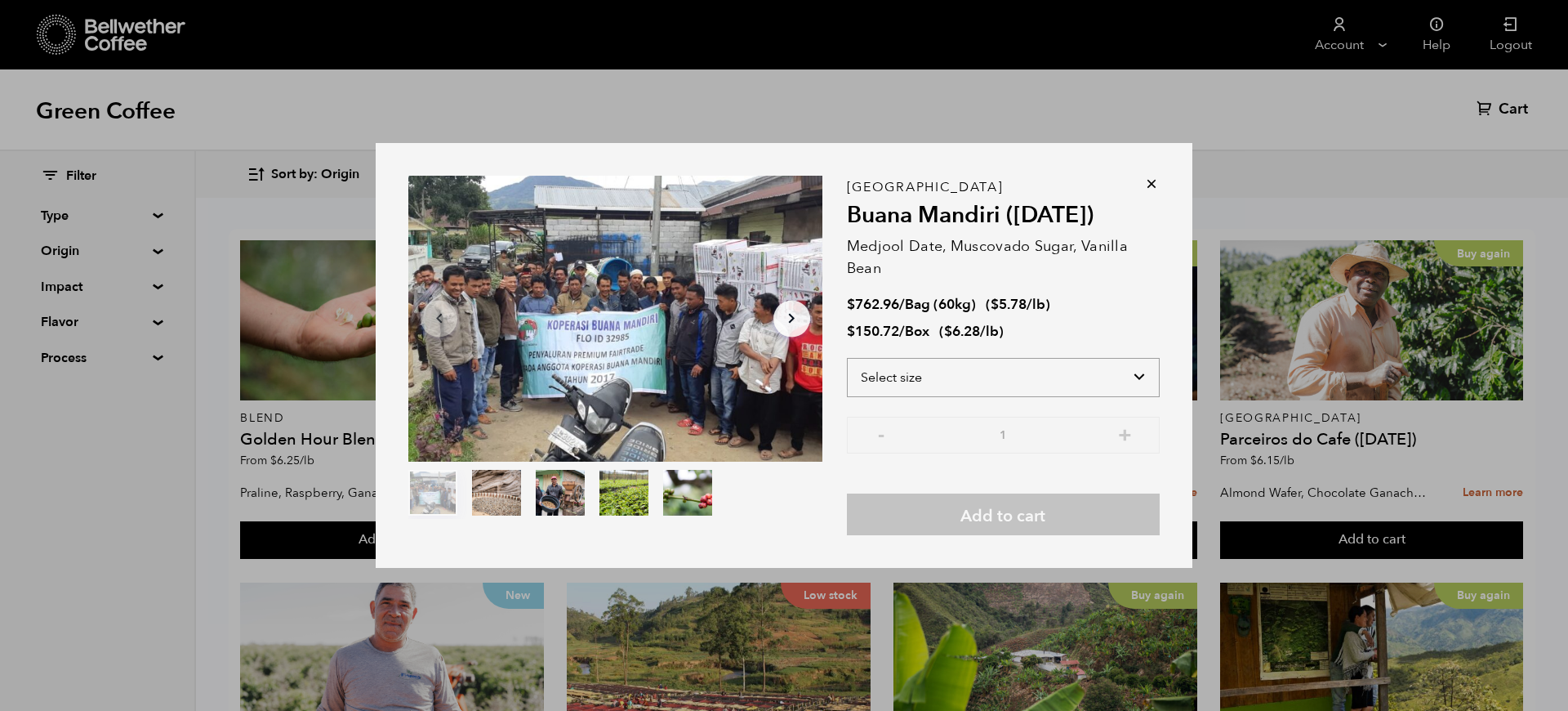
select select "box"
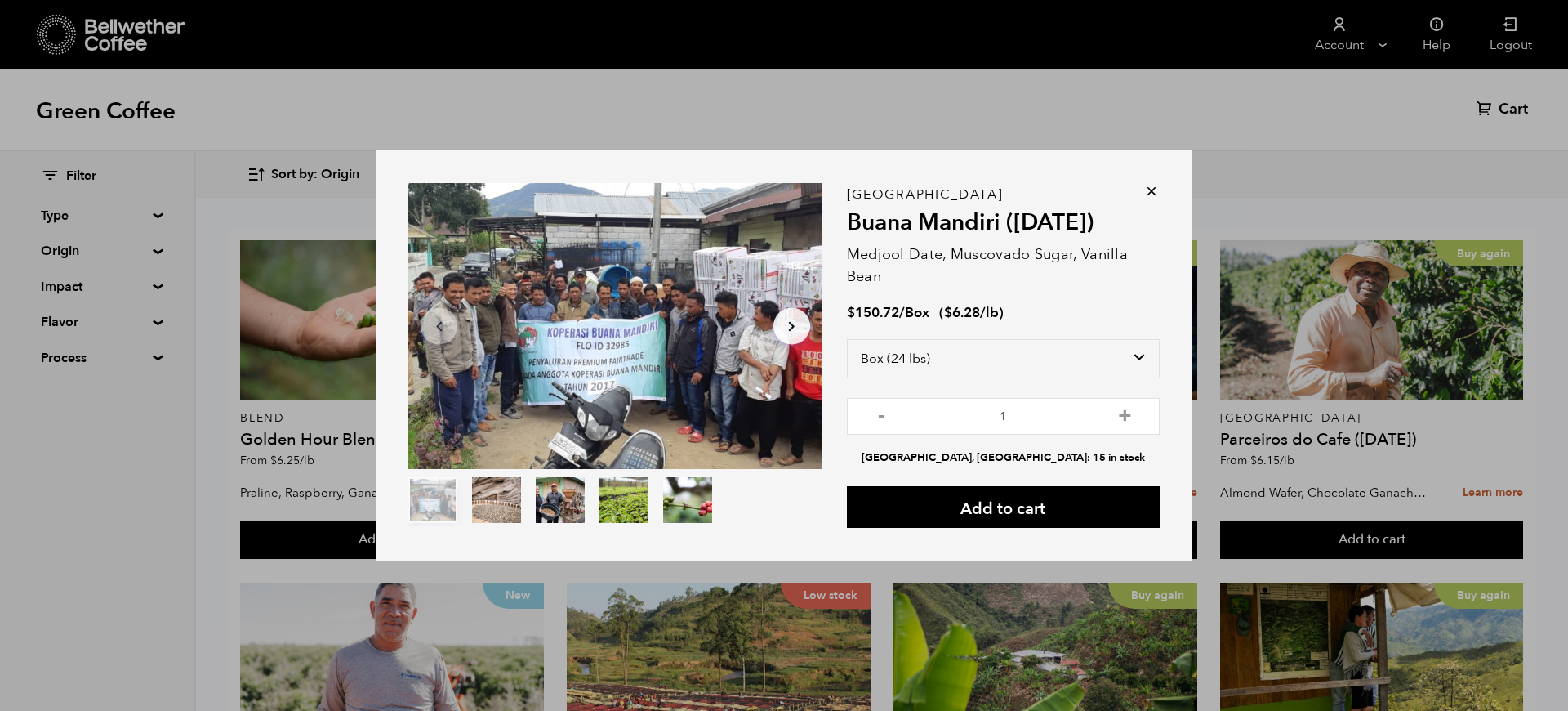
click at [194, 597] on div "Item 1 of 5 Arrow Left Arrow Right item 0 item 1 item 2 item 3 item 4 Item 1 of…" at bounding box center [784, 356] width 1568 height 711
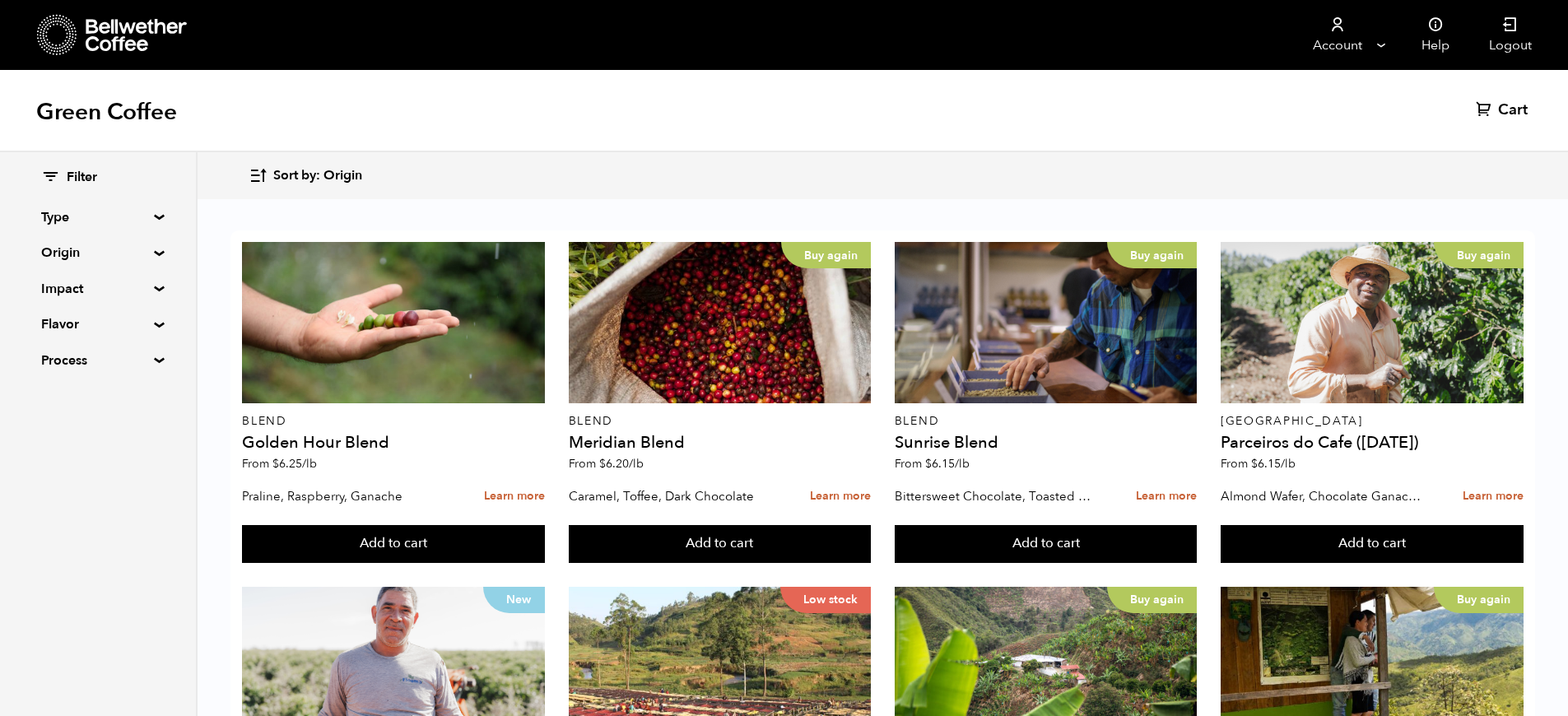
scroll to position [1274, 0]
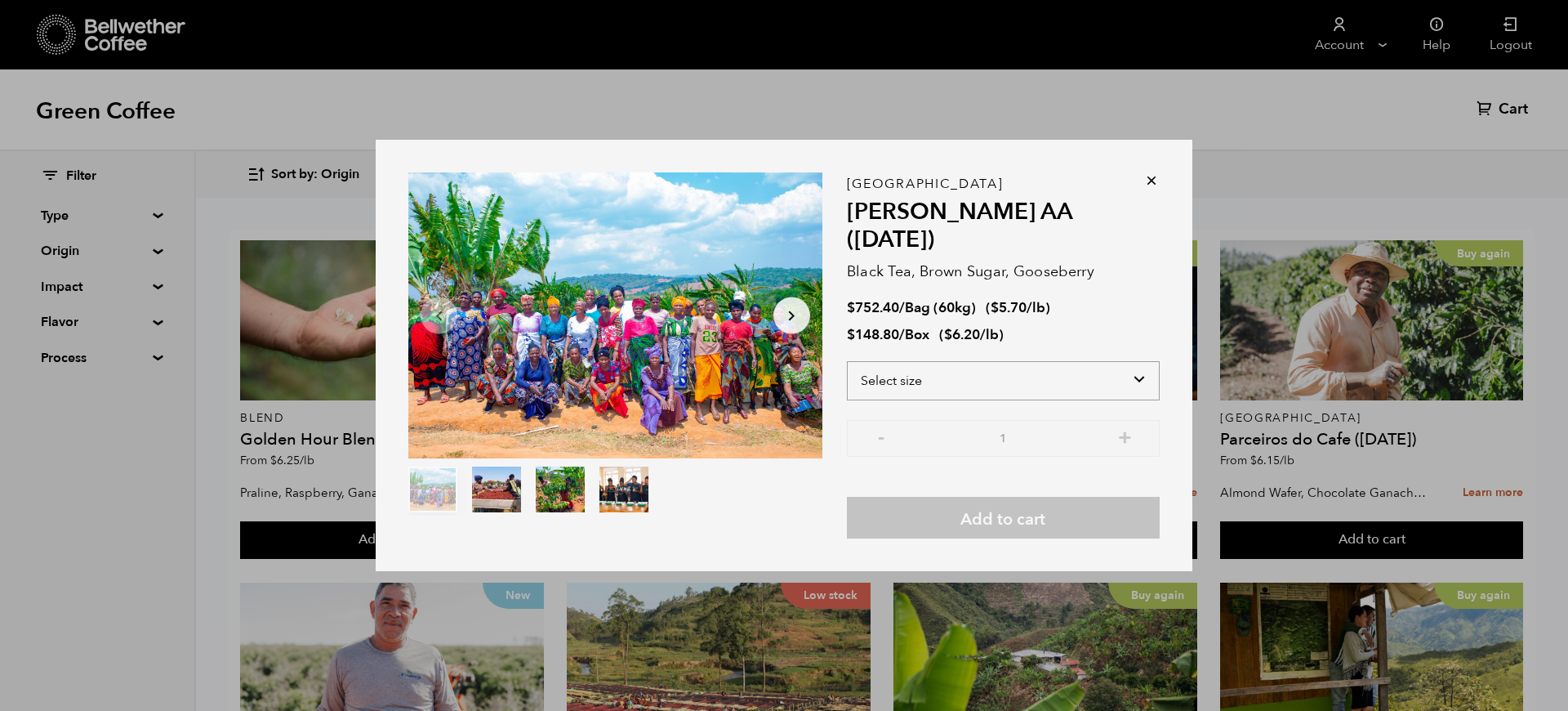
select select "box"
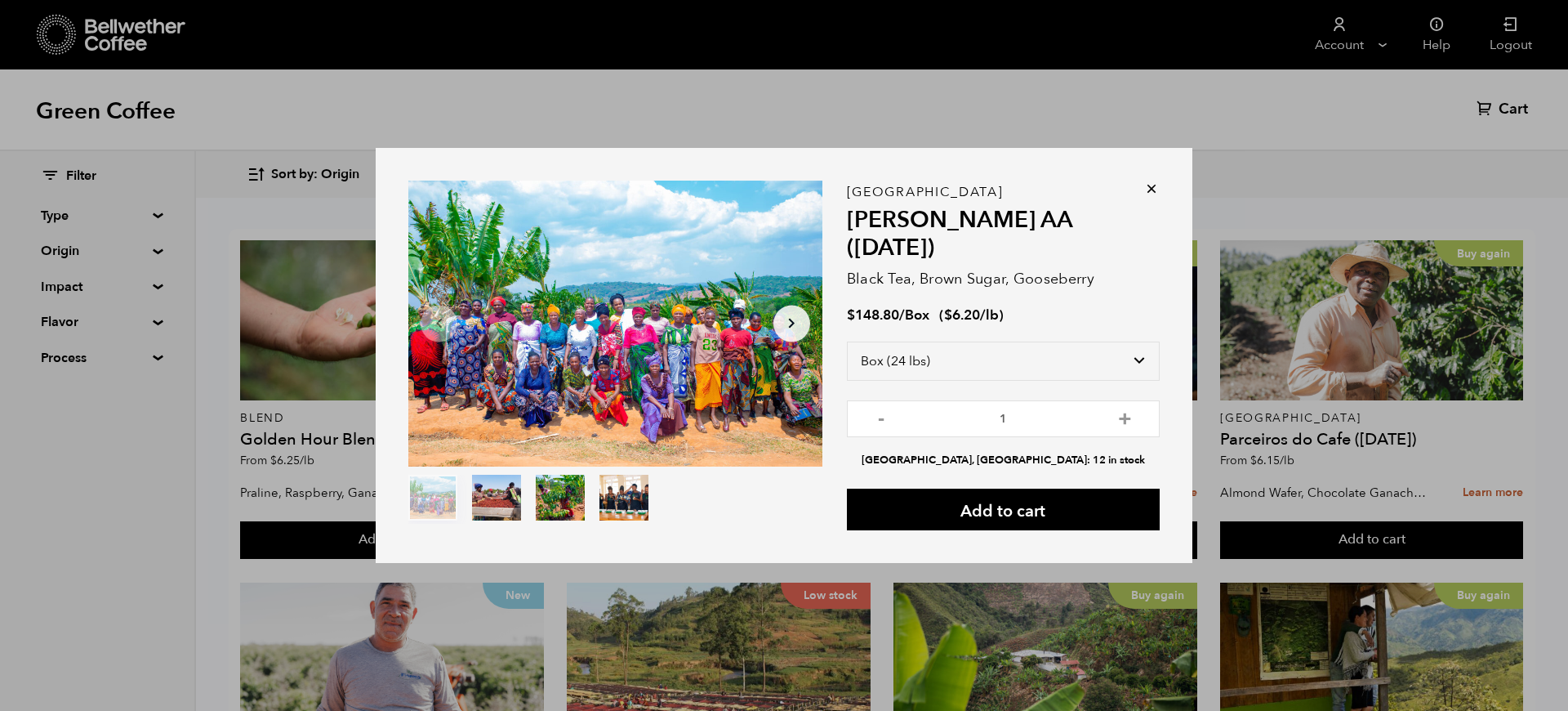
drag, startPoint x: 1339, startPoint y: 366, endPoint x: 1317, endPoint y: 338, distance: 35.6
click at [1338, 365] on div "Item 1 of 4 Arrow Left Arrow Right item 0 item 1 item 2 item 3 Item 1 of 4 Tanz…" at bounding box center [784, 356] width 1568 height 711
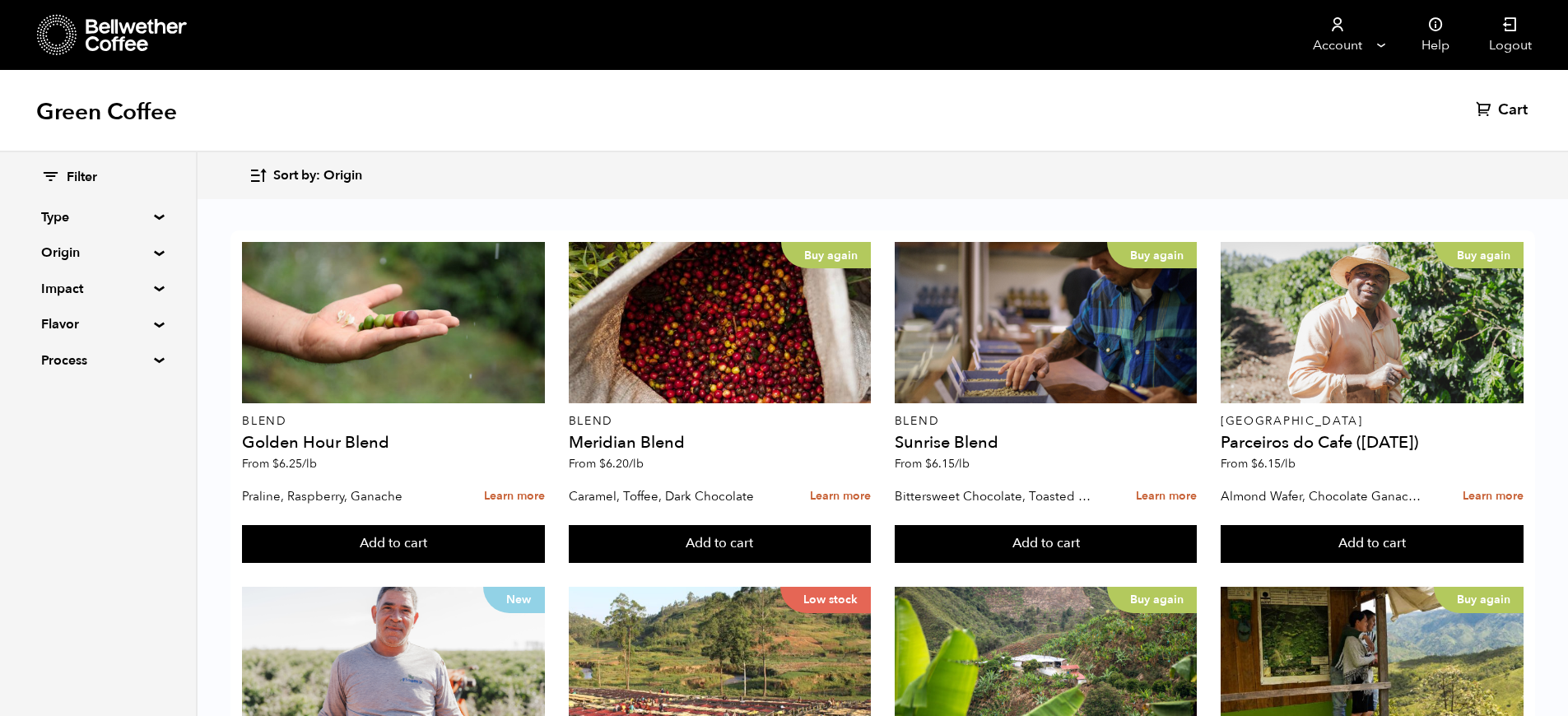
scroll to position [717, 0]
